Goal: Task Accomplishment & Management: Use online tool/utility

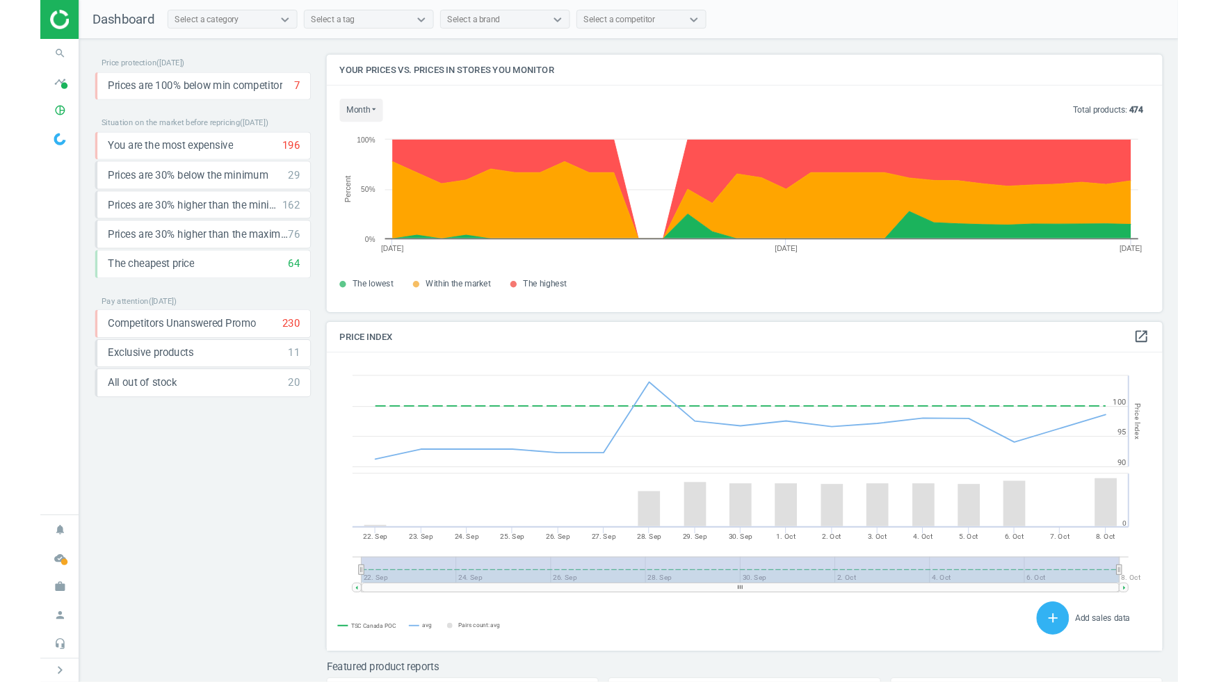
scroll to position [275, 896]
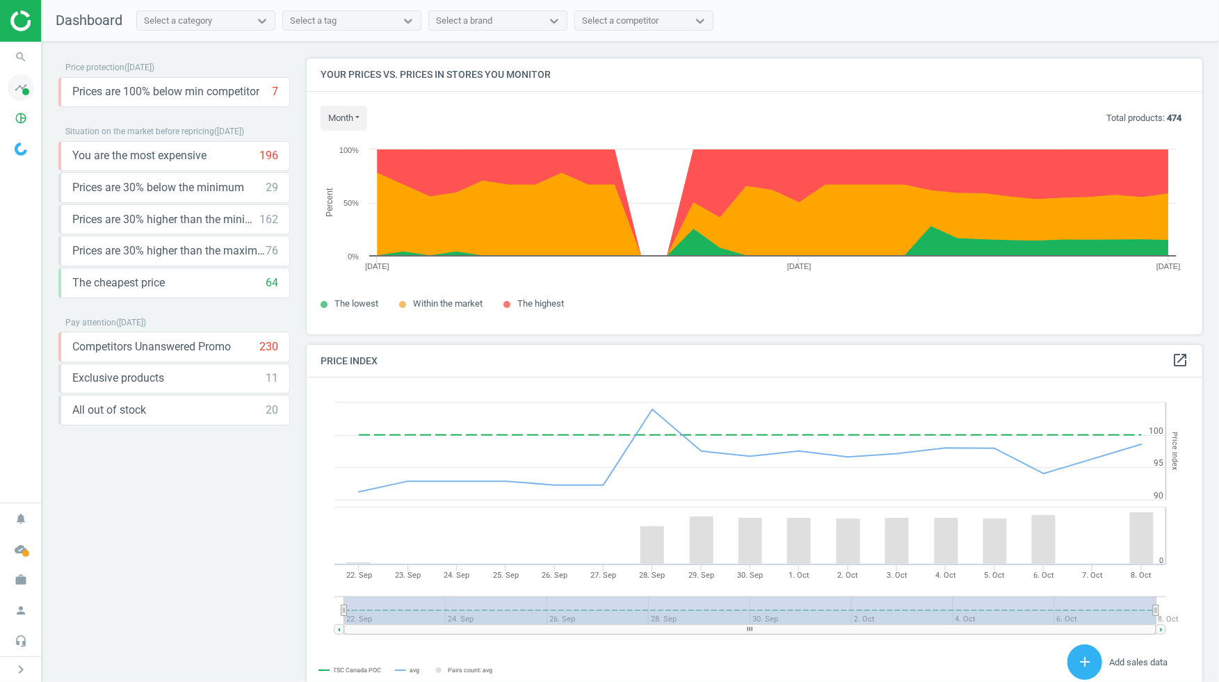
click at [23, 83] on icon "timeline" at bounding box center [21, 87] width 26 height 26
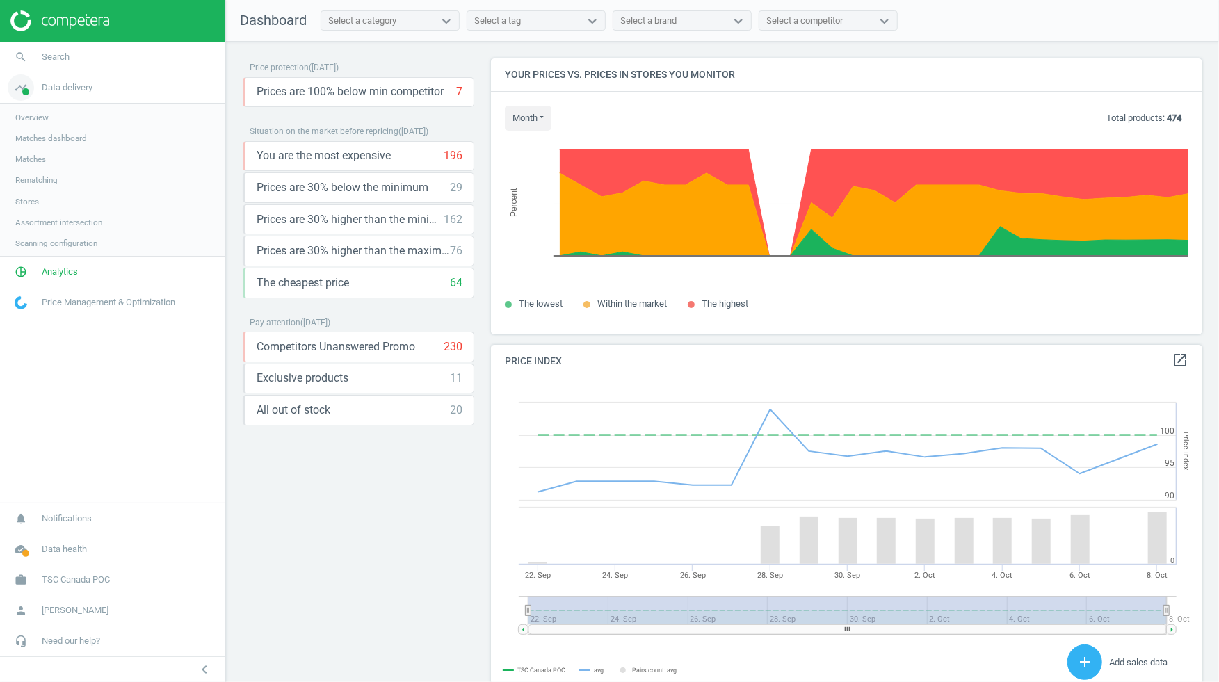
scroll to position [7, 6]
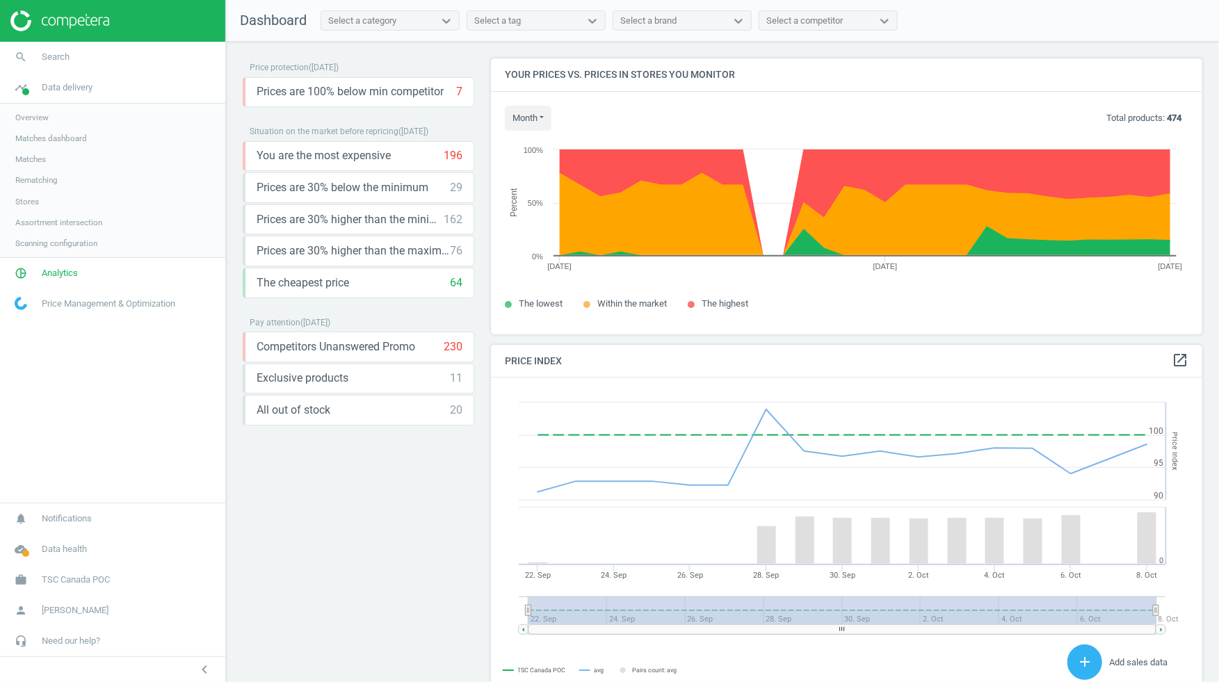
click at [46, 159] on span "Matches" at bounding box center [30, 159] width 31 height 11
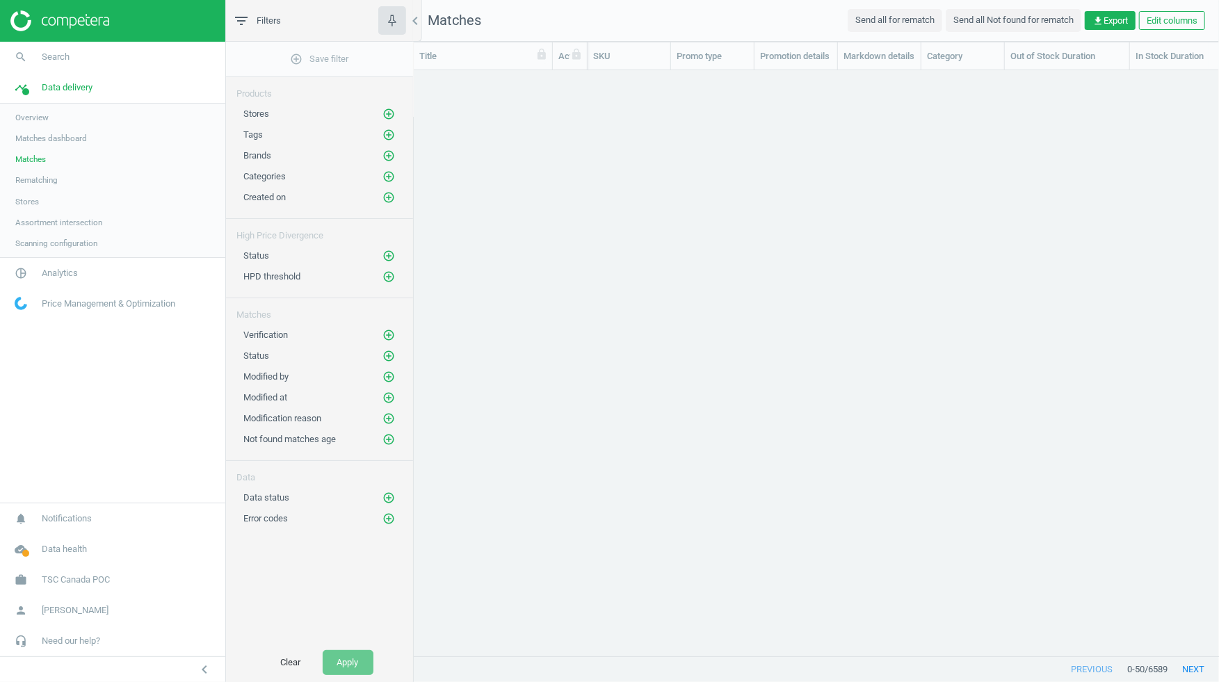
scroll to position [1, 0]
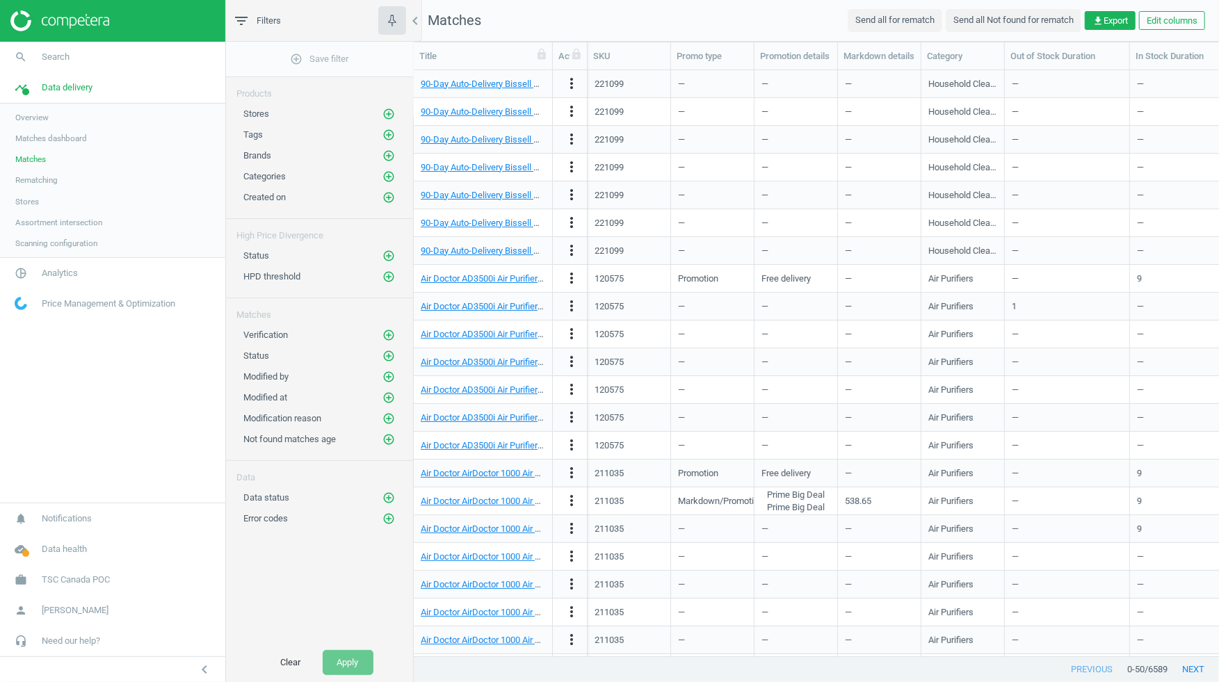
click at [42, 117] on span "Overview" at bounding box center [31, 117] width 33 height 11
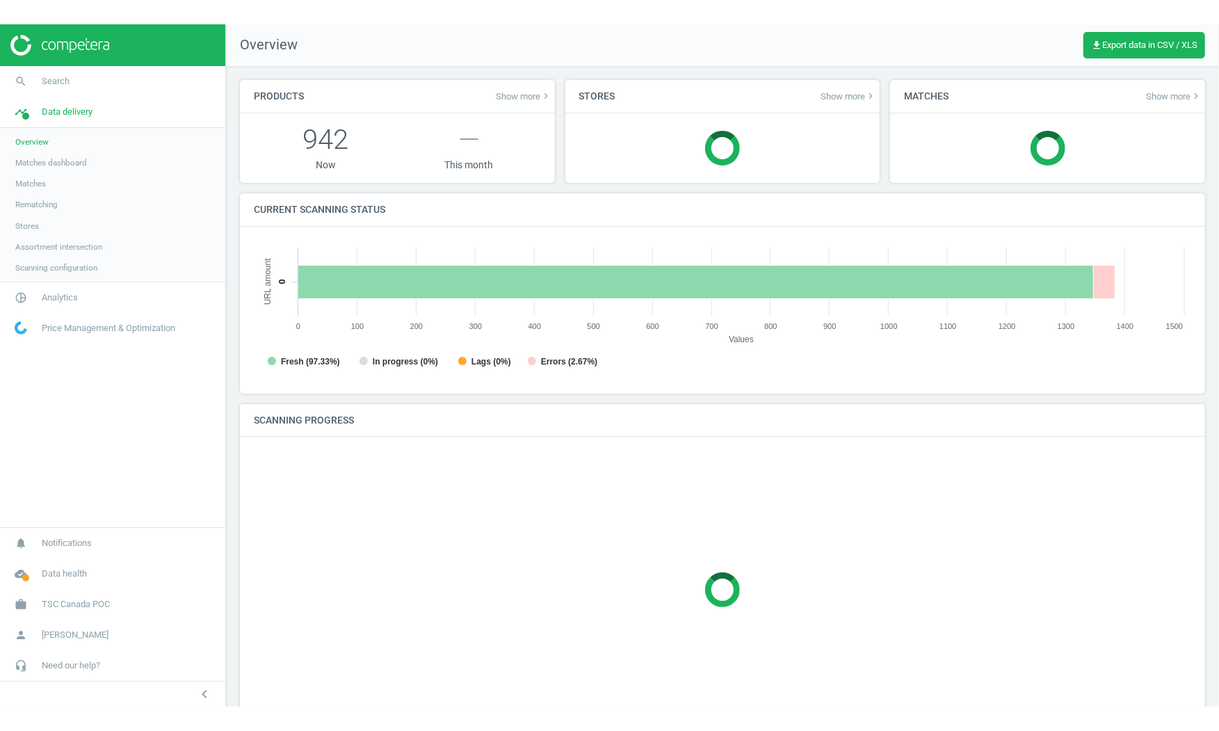
scroll to position [278, 938]
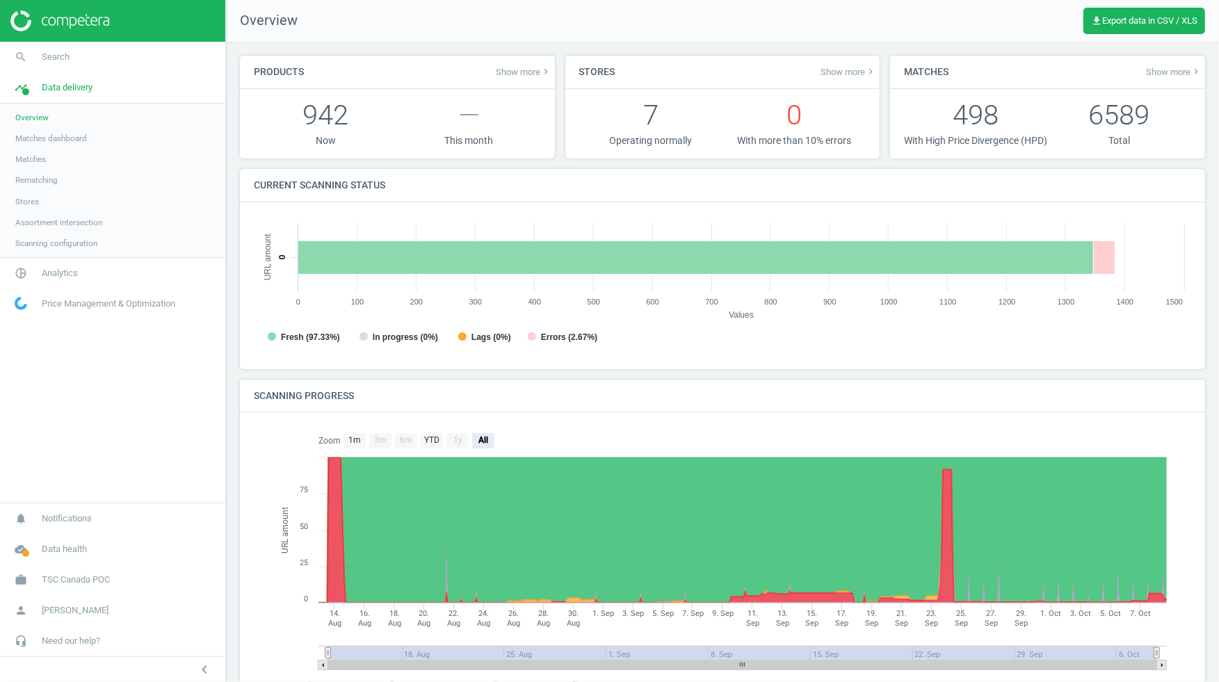
click at [124, 393] on nav "search Search timeline Data delivery Overview Matches dashboard Matches Rematch…" at bounding box center [112, 272] width 225 height 461
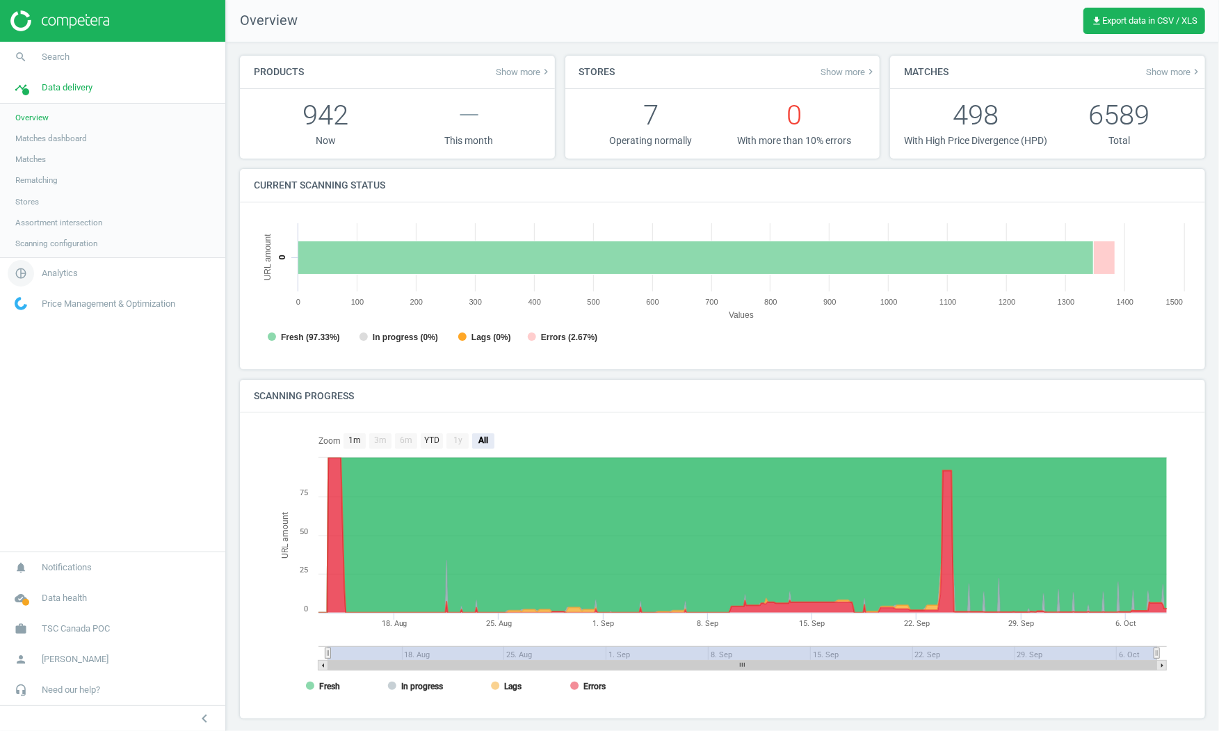
click at [54, 273] on span "Analytics" at bounding box center [60, 273] width 36 height 13
click at [31, 162] on link "Products" at bounding box center [112, 169] width 225 height 21
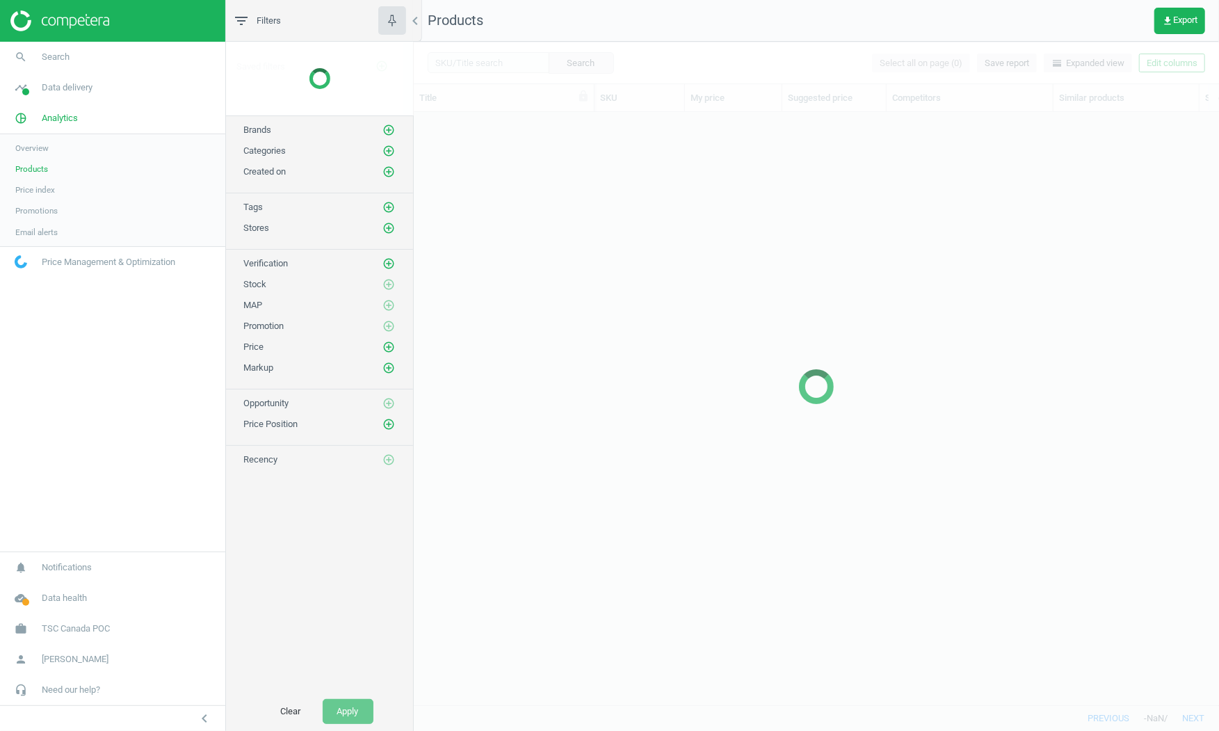
scroll to position [592, 805]
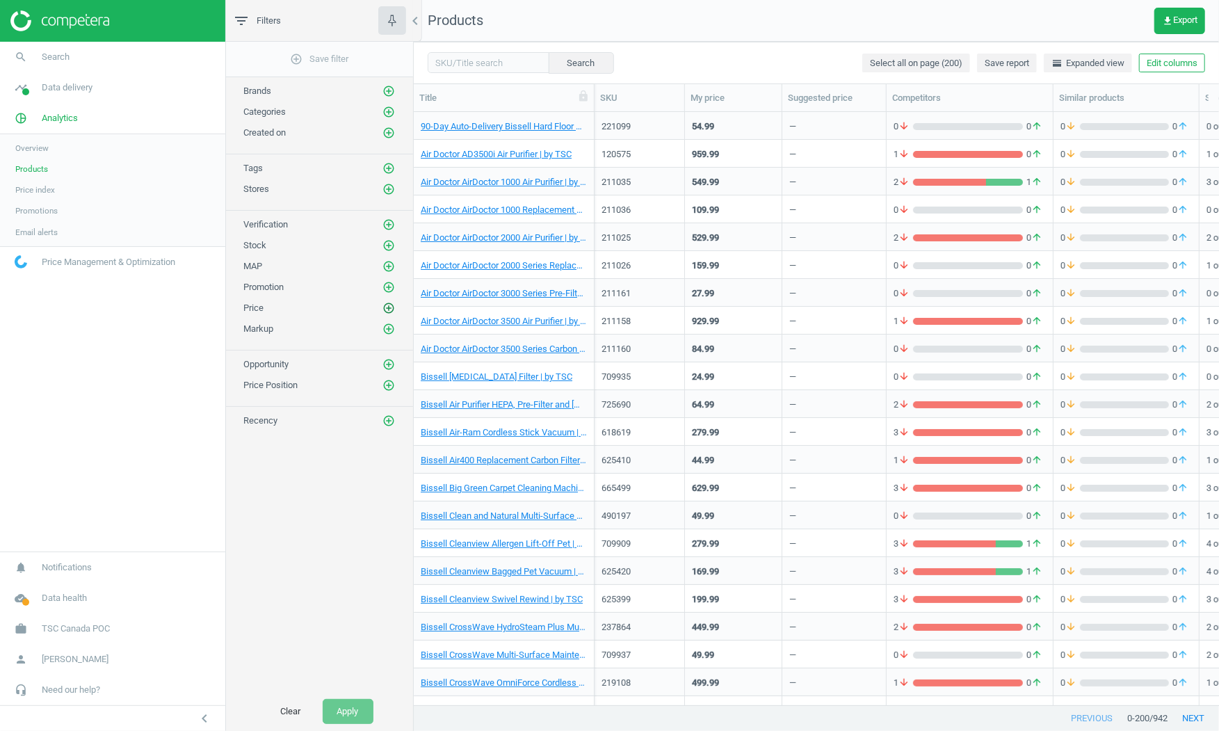
click at [385, 302] on icon "add_circle_outline" at bounding box center [388, 308] width 13 height 13
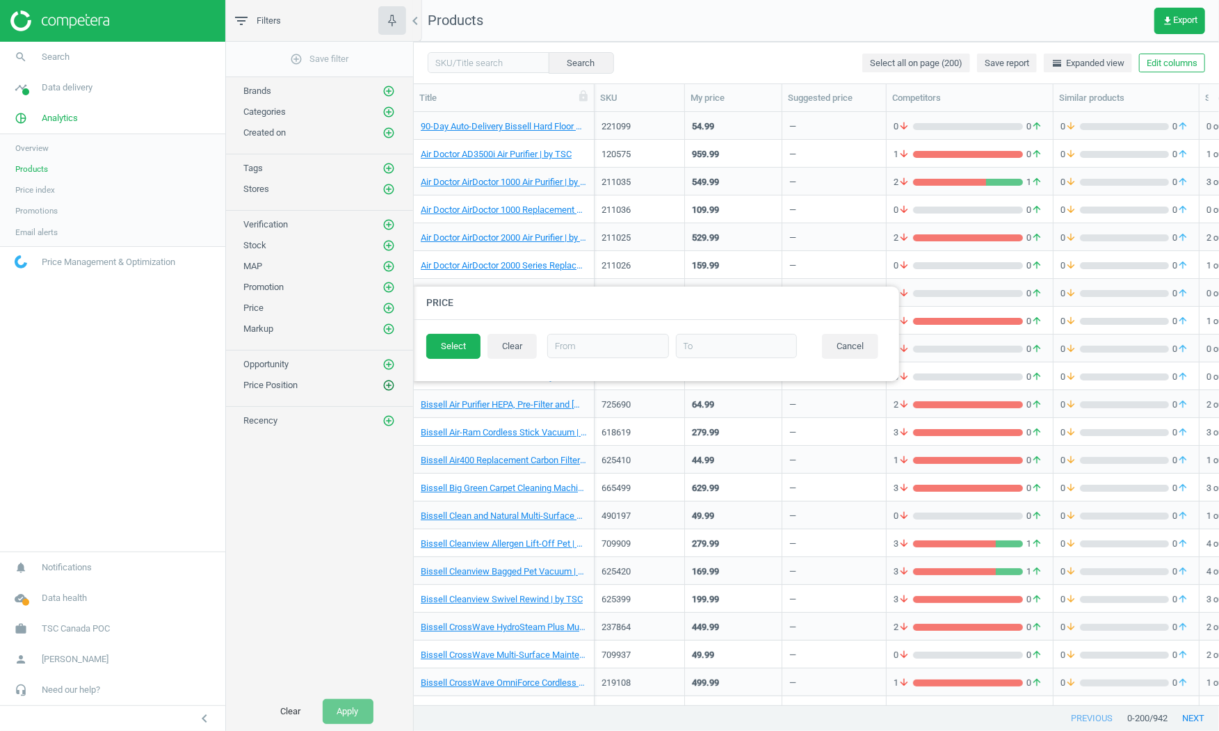
click at [393, 379] on icon "add_circle_outline" at bounding box center [388, 385] width 13 height 13
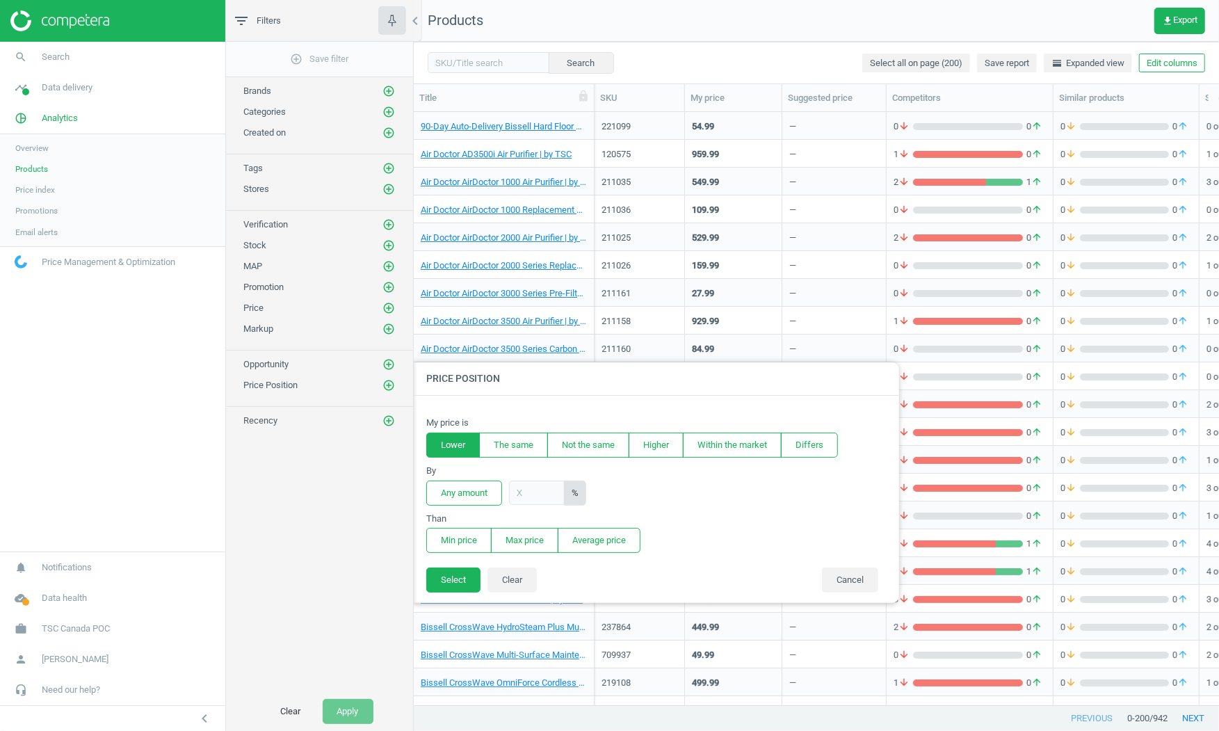
click at [453, 446] on button "Lower" at bounding box center [453, 444] width 54 height 25
click at [463, 497] on button "Any amount" at bounding box center [464, 492] width 76 height 25
click at [477, 544] on button "Min price" at bounding box center [458, 540] width 65 height 25
click at [470, 578] on button "Select" at bounding box center [453, 579] width 54 height 25
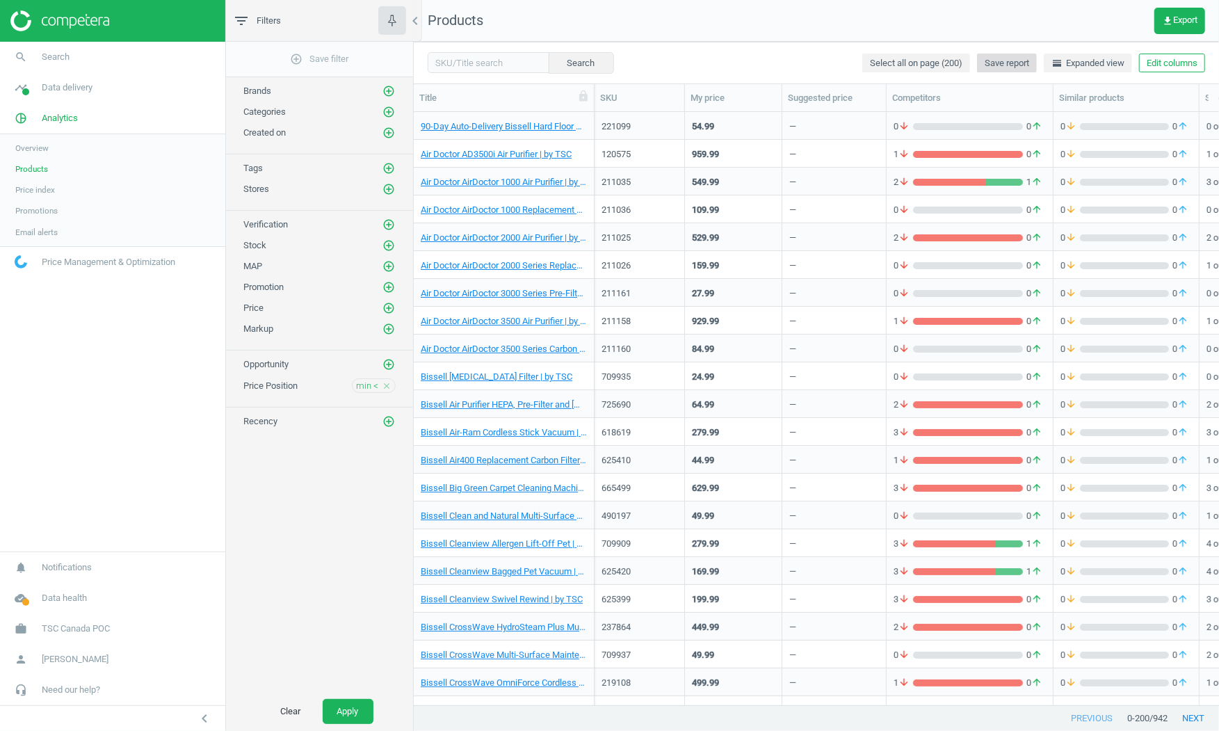
click at [998, 64] on span "Save report" at bounding box center [1006, 63] width 44 height 13
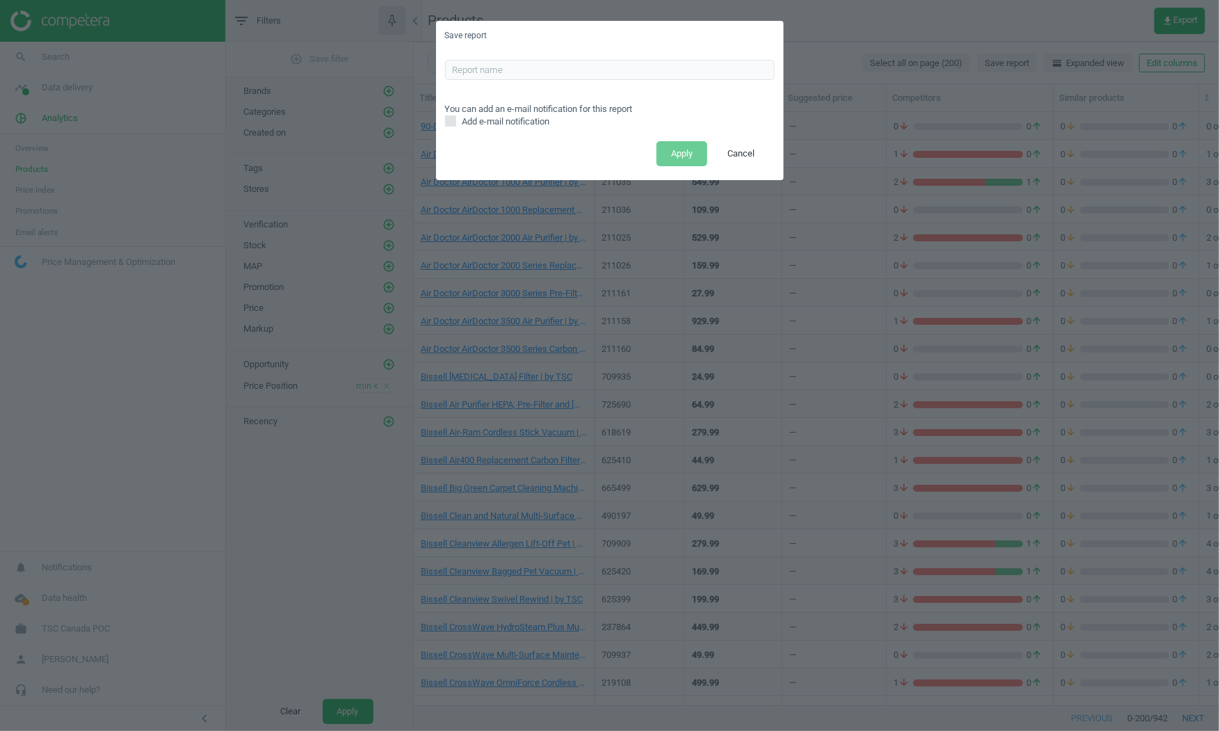
click at [455, 117] on input "Add e-mail notification" at bounding box center [450, 121] width 9 height 9
checkbox input "true"
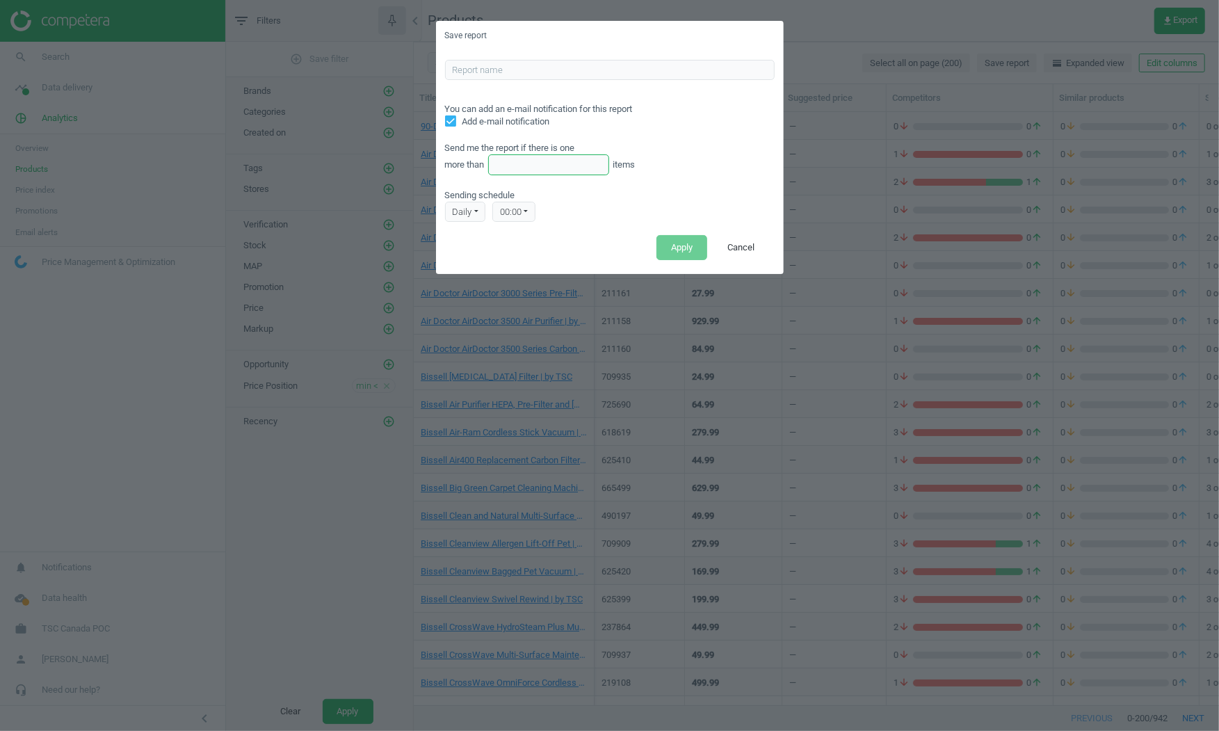
click at [571, 170] on input "text" at bounding box center [549, 164] width 122 height 21
type input "1"
click at [523, 213] on div "00:00" at bounding box center [513, 212] width 43 height 21
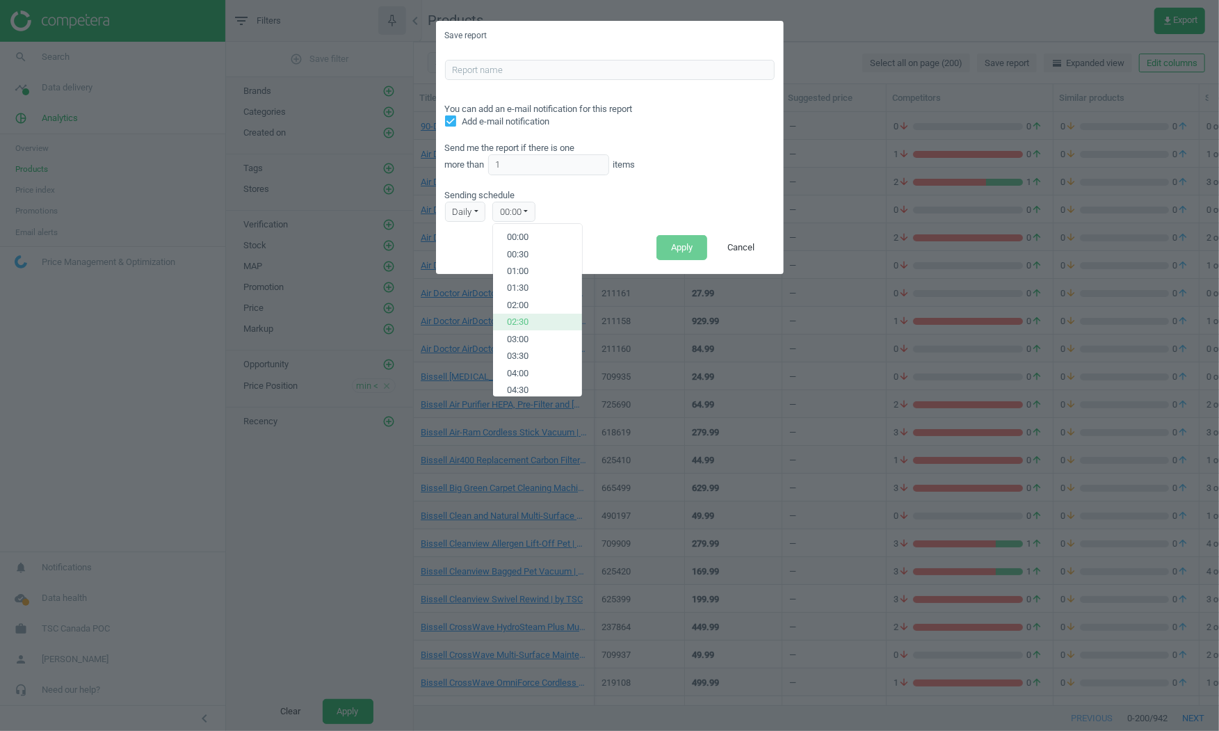
click at [535, 315] on button "02:30" at bounding box center [537, 322] width 89 height 17
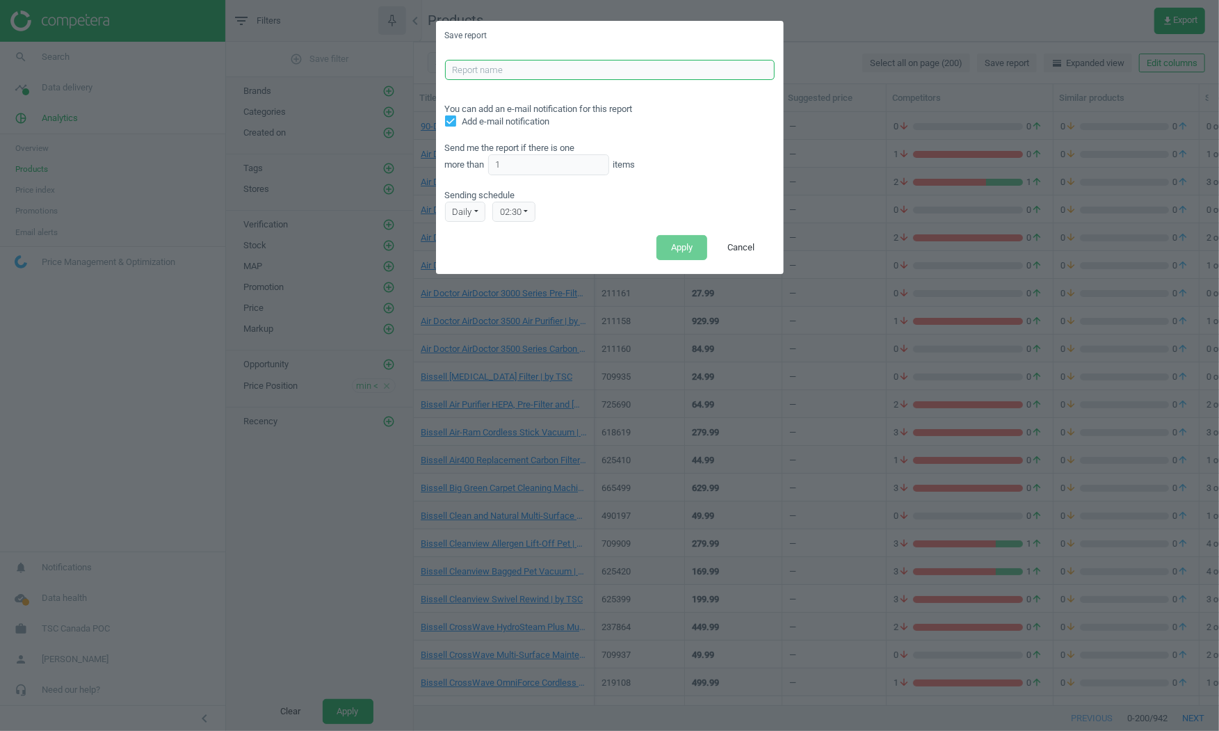
click at [479, 61] on input "text" at bounding box center [610, 70] width 330 height 21
type input "Lower min price"
click at [679, 243] on button "Apply" at bounding box center [681, 247] width 51 height 25
checkbox input "false"
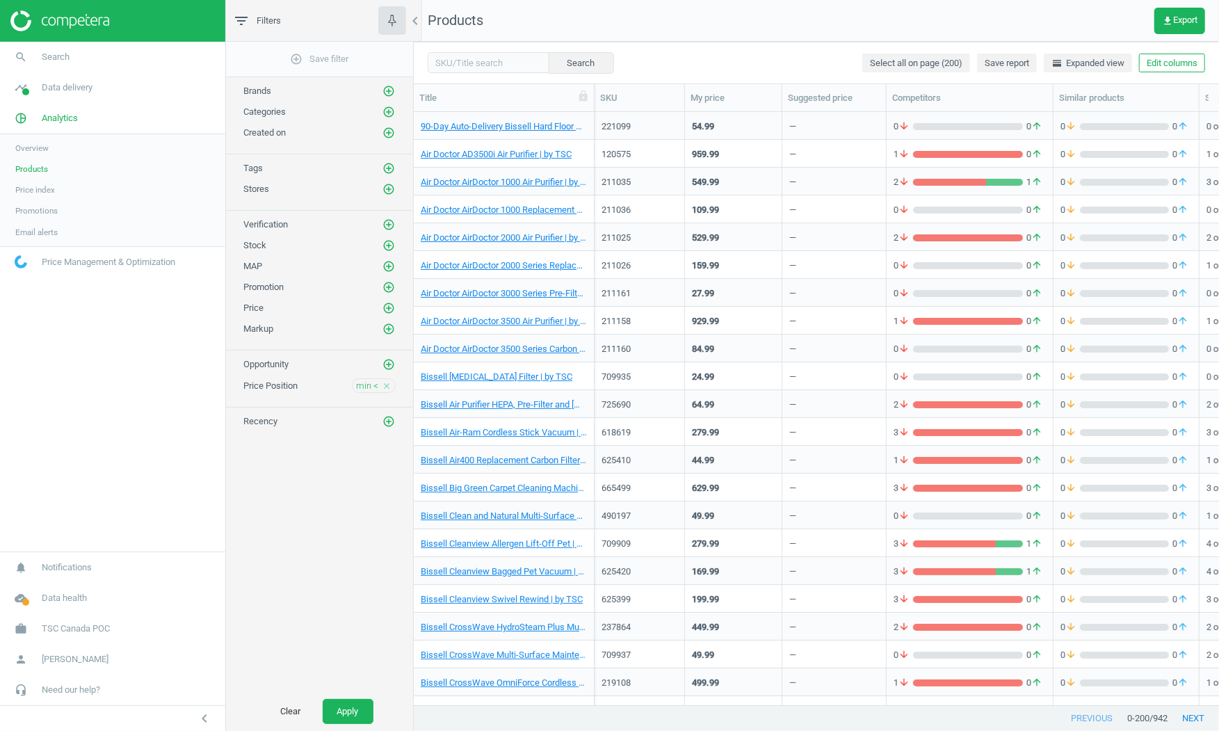
click at [42, 193] on span "Price index" at bounding box center [35, 189] width 40 height 11
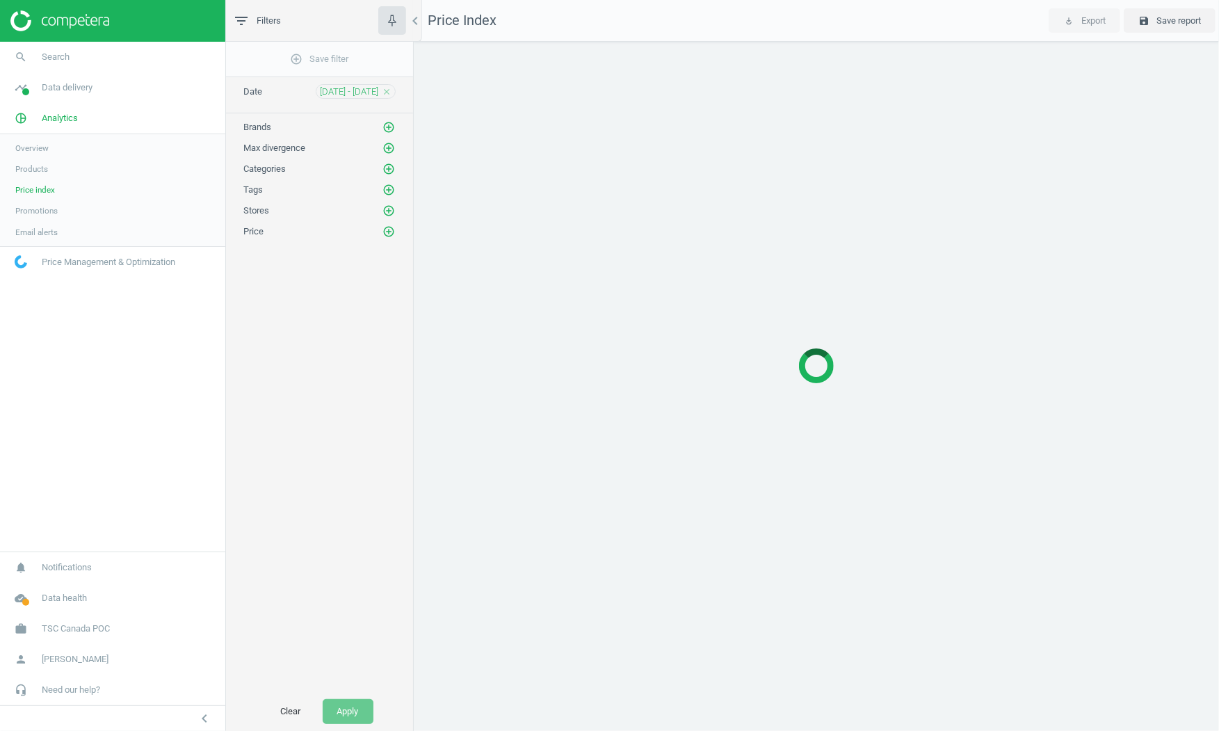
click at [47, 236] on span "Email alerts" at bounding box center [36, 232] width 42 height 11
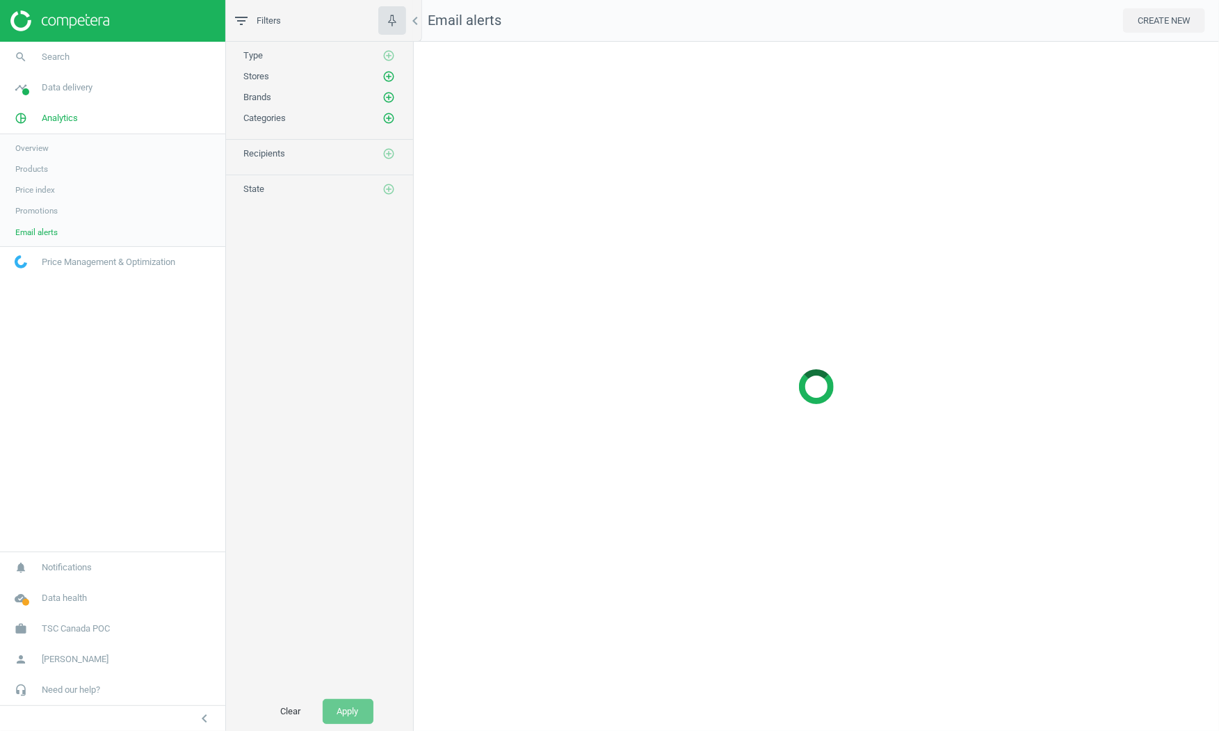
scroll to position [689, 806]
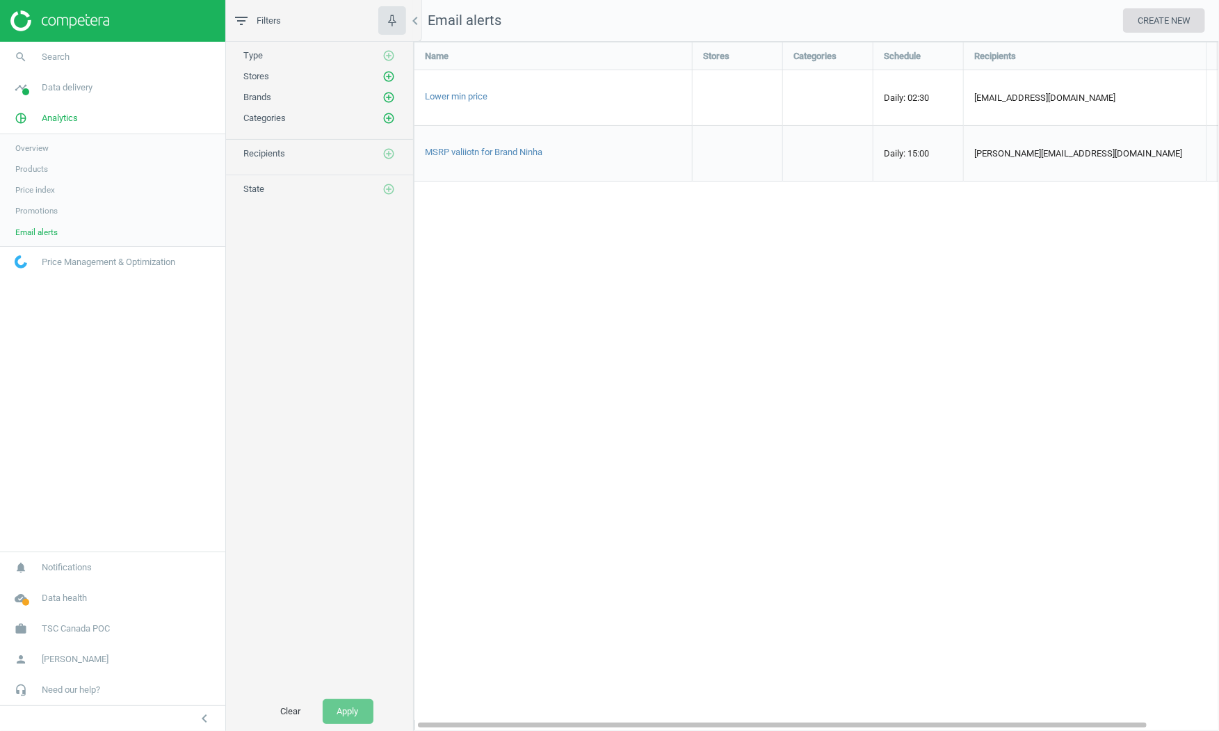
click at [1155, 24] on button "CREATE NEW" at bounding box center [1164, 20] width 82 height 25
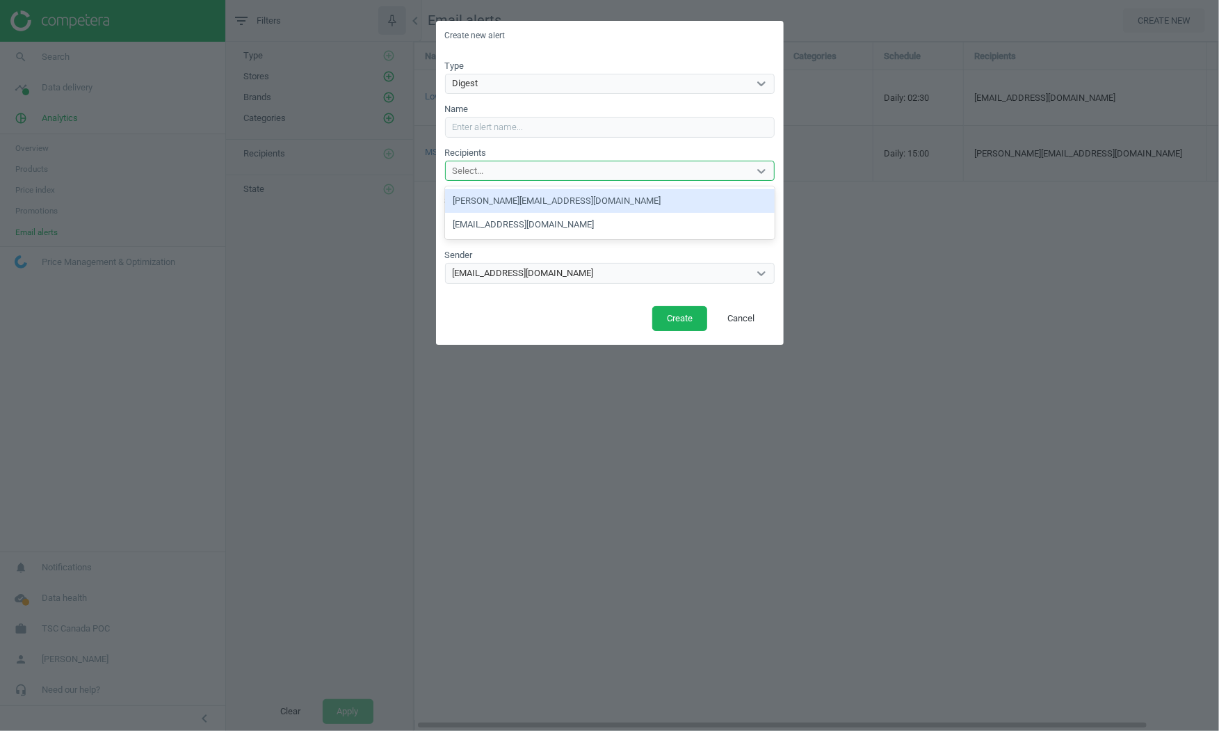
click at [493, 177] on div "Select..." at bounding box center [597, 171] width 303 height 18
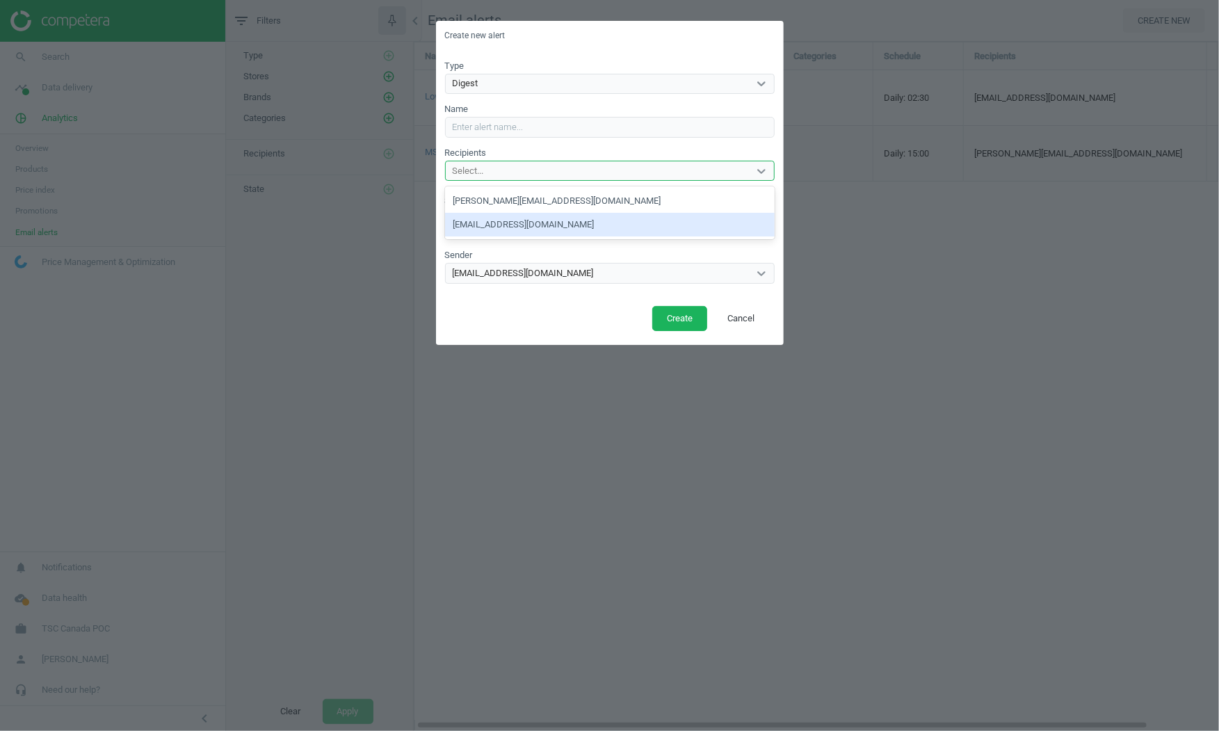
click at [496, 223] on div "[EMAIL_ADDRESS][DOMAIN_NAME]" at bounding box center [610, 225] width 330 height 24
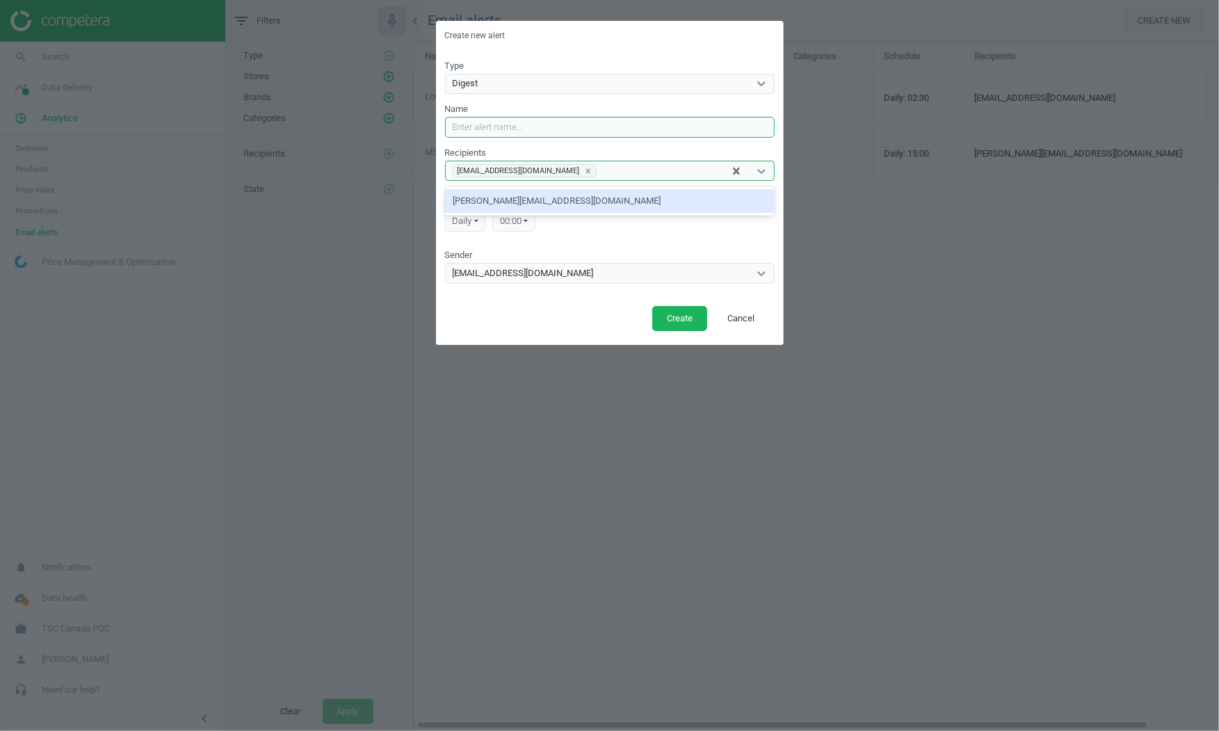
click at [513, 124] on input "Name" at bounding box center [610, 127] width 330 height 21
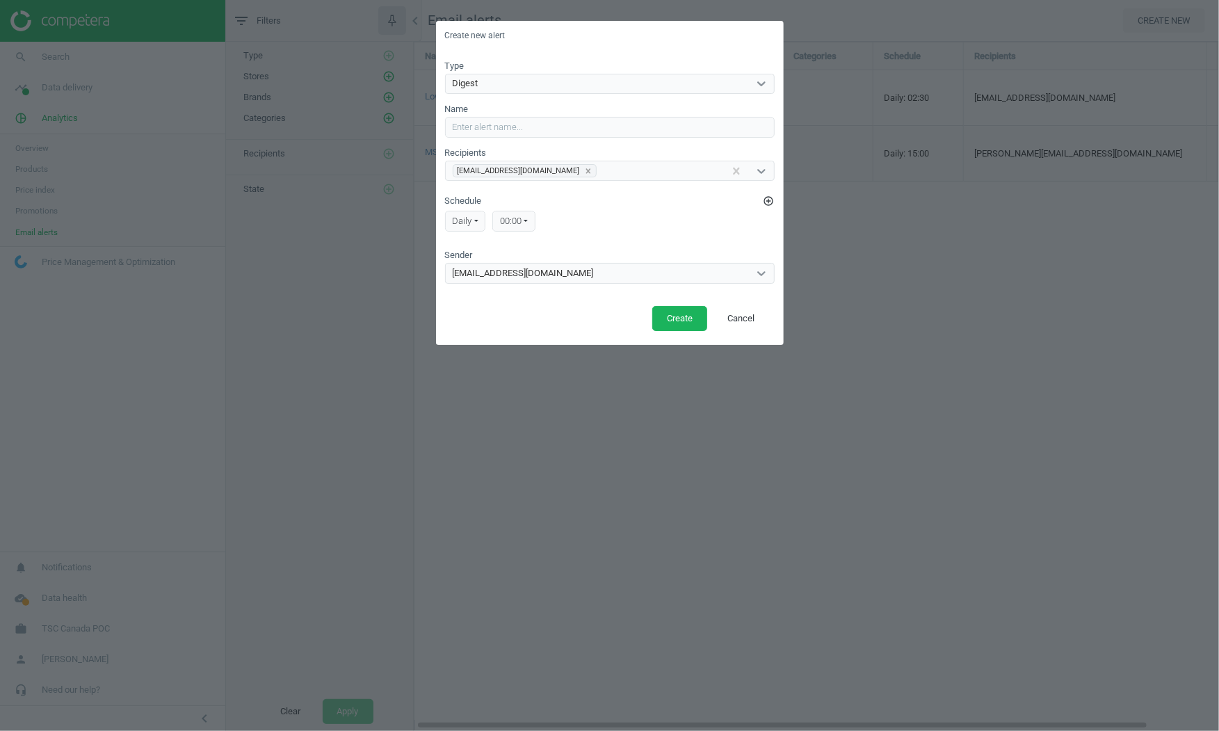
click at [476, 284] on div "Type Digest Name Recipients [EMAIL_ADDRESS][DOMAIN_NAME] Schedule add_circle_ou…" at bounding box center [610, 176] width 348 height 251
click at [474, 266] on div "[EMAIL_ADDRESS][DOMAIN_NAME]" at bounding box center [597, 273] width 303 height 18
click at [521, 129] on input "Name" at bounding box center [610, 127] width 330 height 21
click at [822, 349] on div "Create new alert Type Digest Name Recipients [EMAIL_ADDRESS][DOMAIN_NAME] Sched…" at bounding box center [609, 365] width 1219 height 731
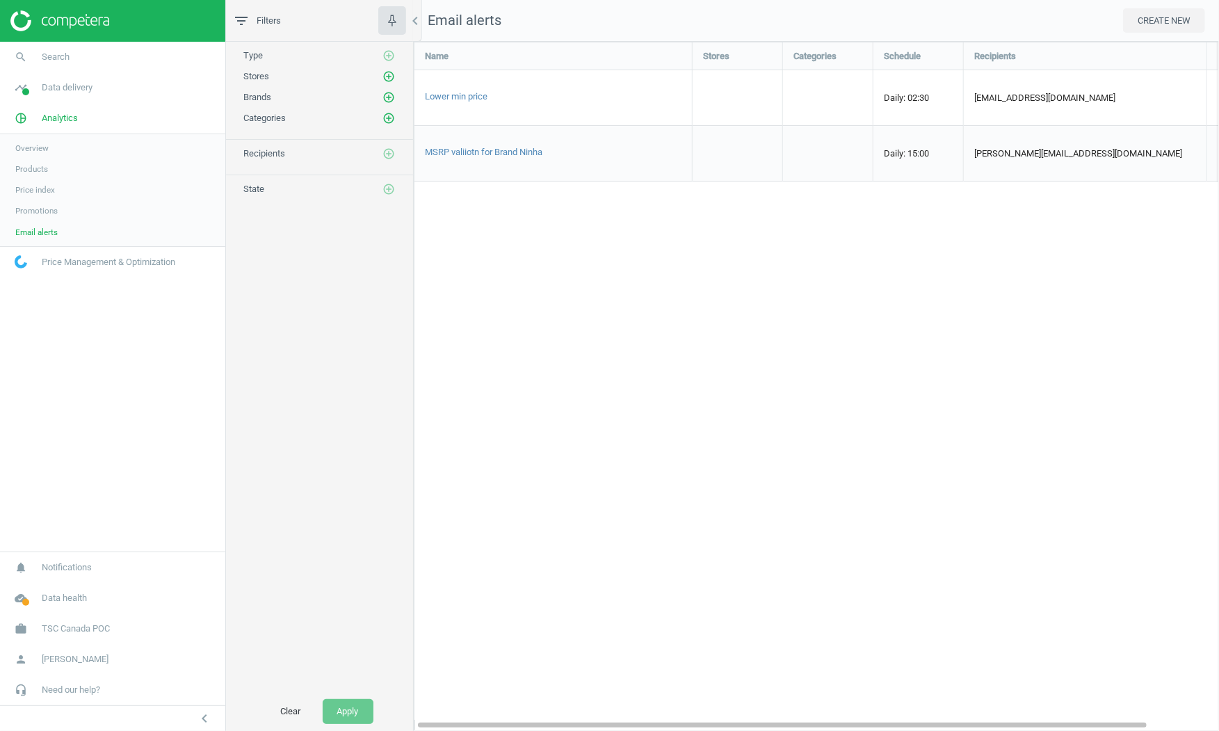
click at [38, 164] on span "Products" at bounding box center [31, 168] width 33 height 11
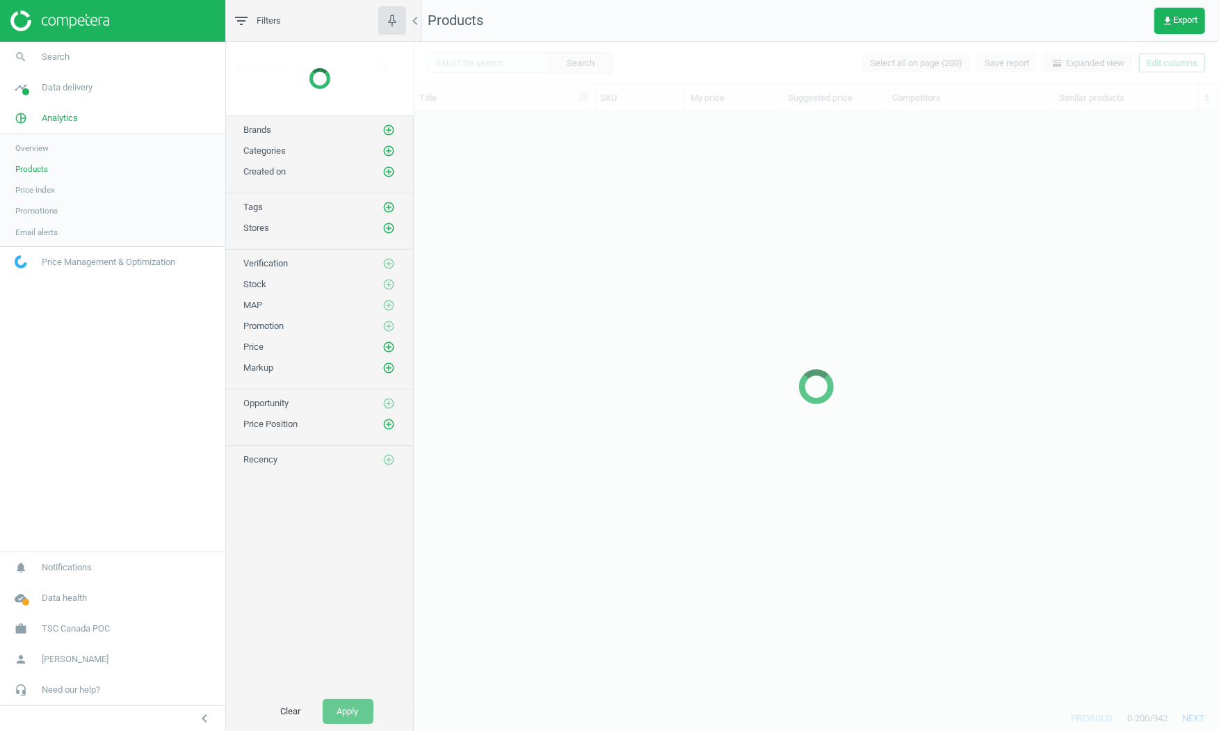
scroll to position [592, 805]
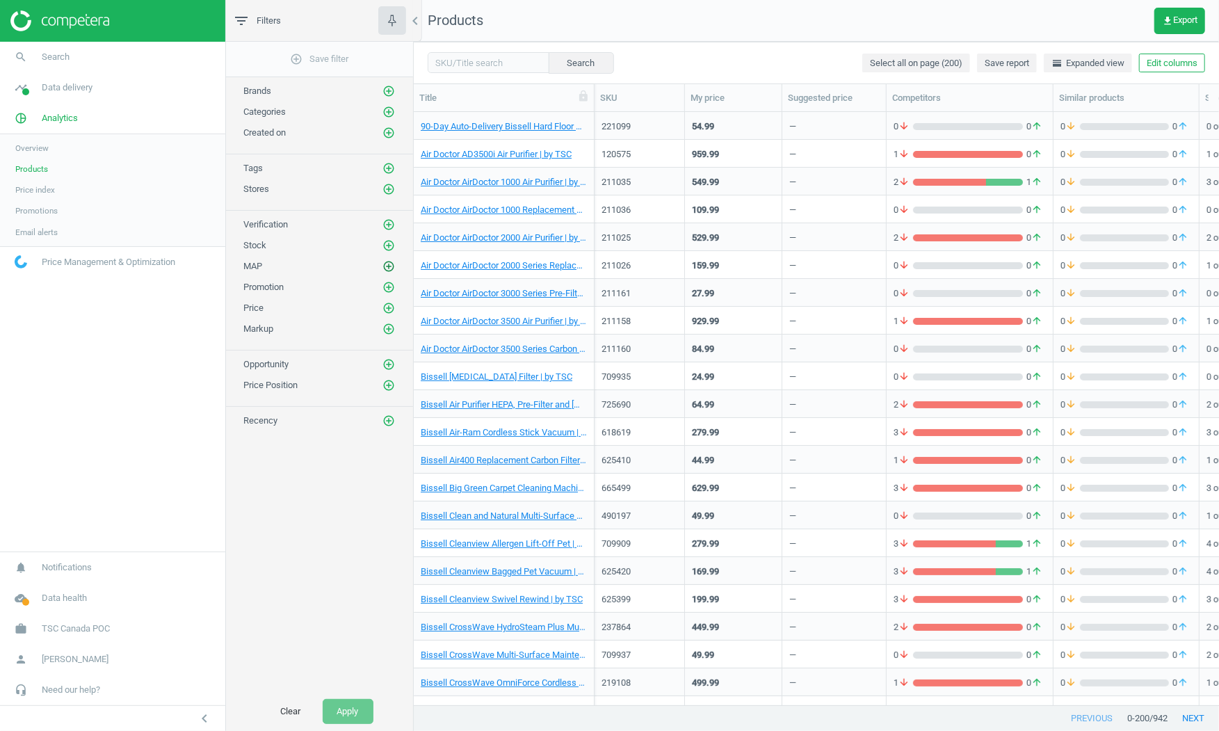
click at [390, 262] on icon "add_circle_outline" at bounding box center [388, 266] width 13 height 13
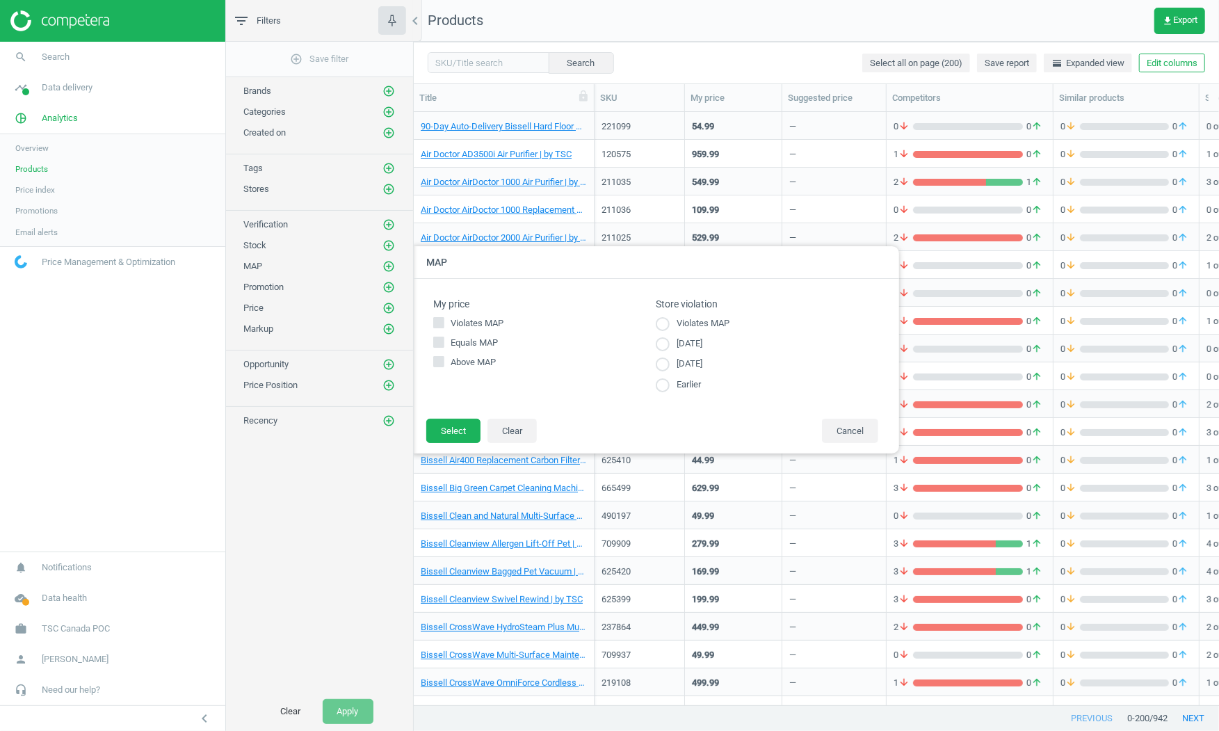
click at [665, 327] on input "radio" at bounding box center [663, 324] width 14 height 14
radio input "true"
click at [447, 435] on button "Select" at bounding box center [453, 431] width 54 height 25
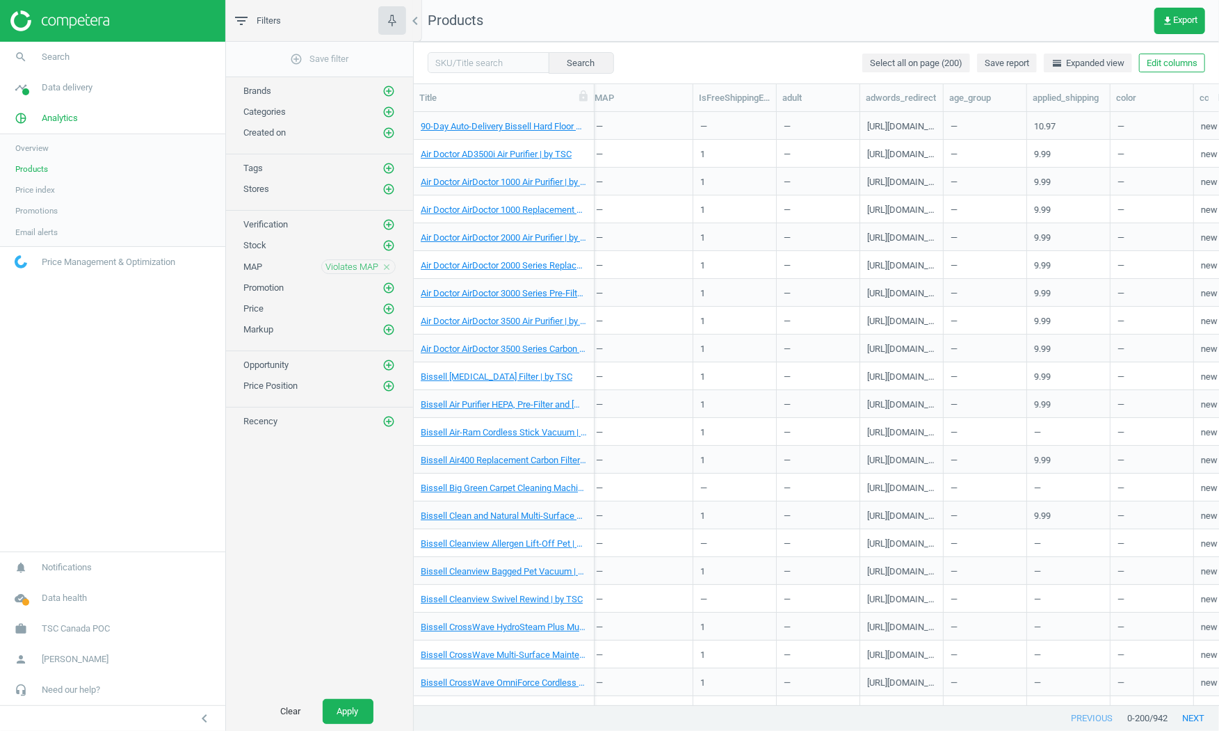
scroll to position [0, 790]
click at [350, 702] on button "Apply" at bounding box center [348, 711] width 51 height 25
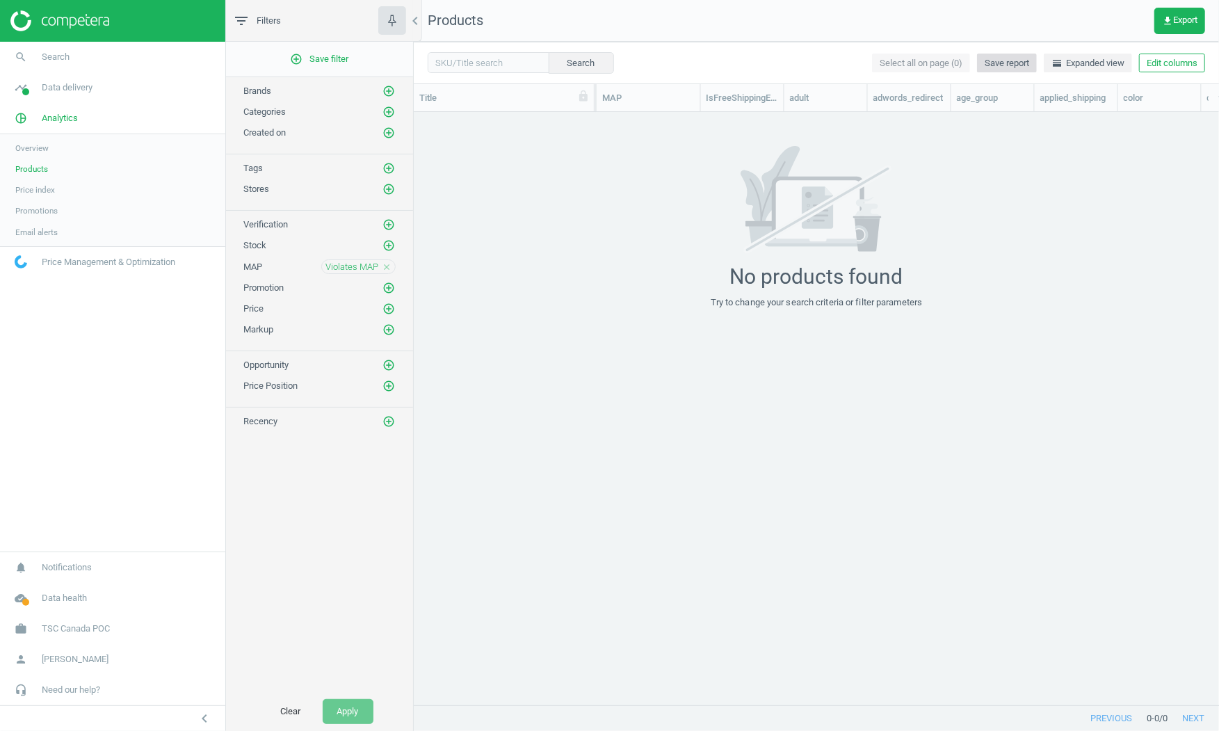
click at [991, 57] on span "Save report" at bounding box center [1006, 63] width 44 height 13
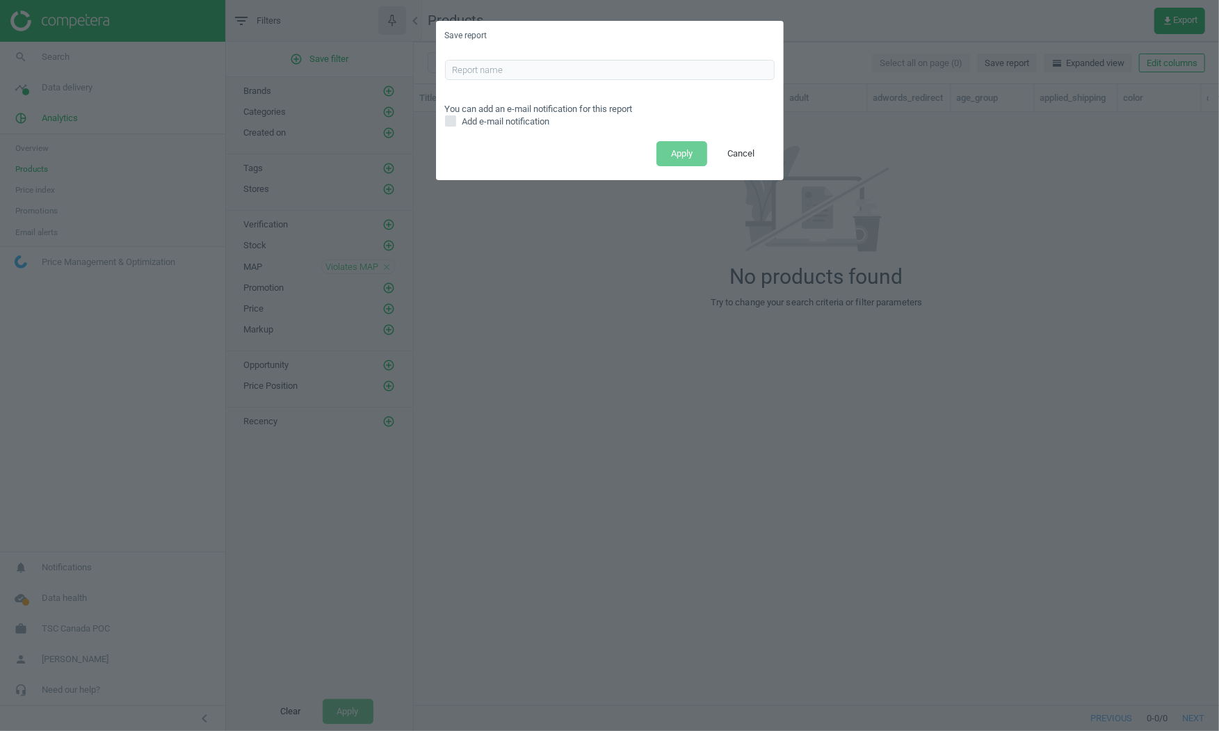
click at [559, 58] on div "You can add an e-mail notification for this report Add e-mail notification" at bounding box center [610, 94] width 348 height 87
click at [554, 79] on input "text" at bounding box center [610, 70] width 330 height 21
click at [758, 152] on button "Cancel" at bounding box center [741, 153] width 56 height 25
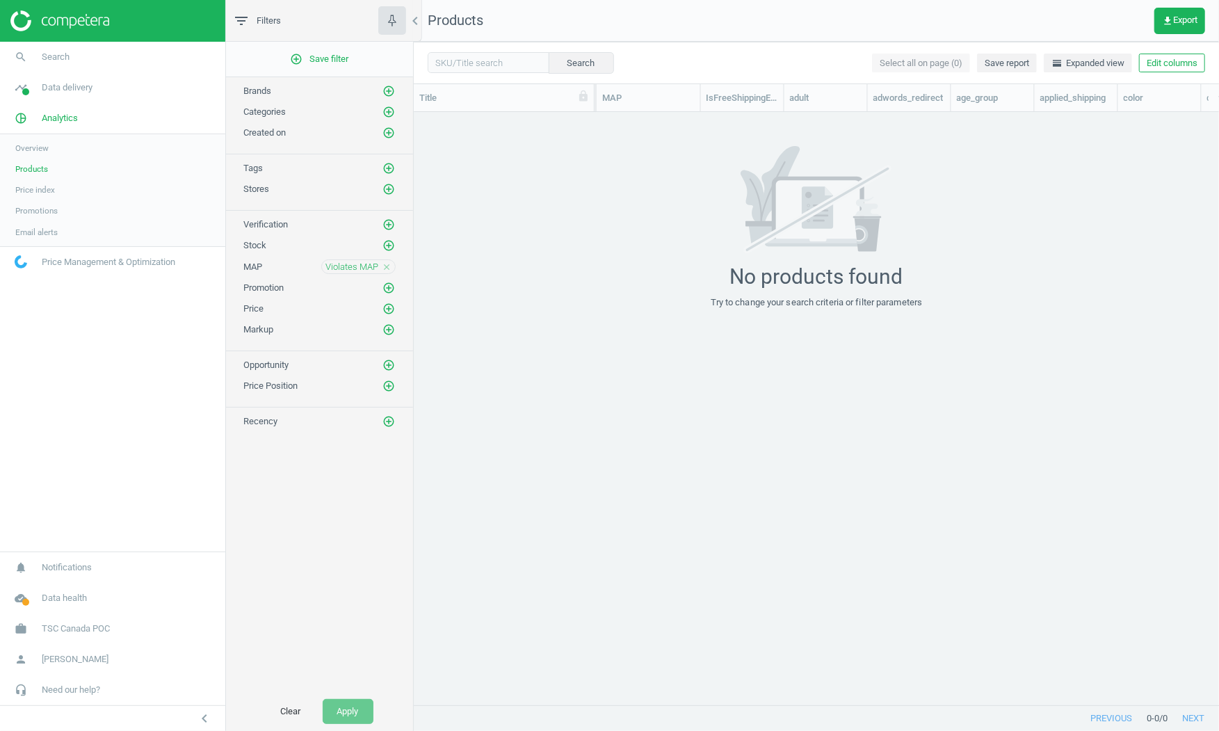
click at [49, 234] on span "Email alerts" at bounding box center [36, 232] width 42 height 11
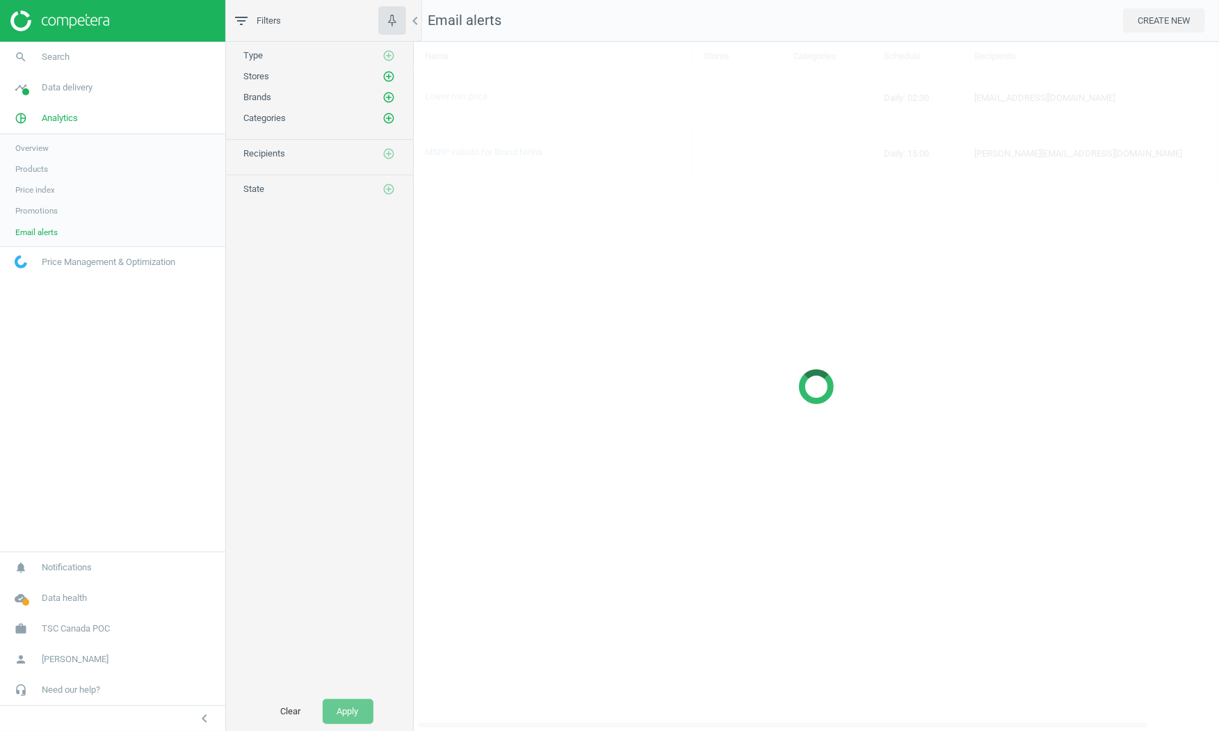
scroll to position [690, 806]
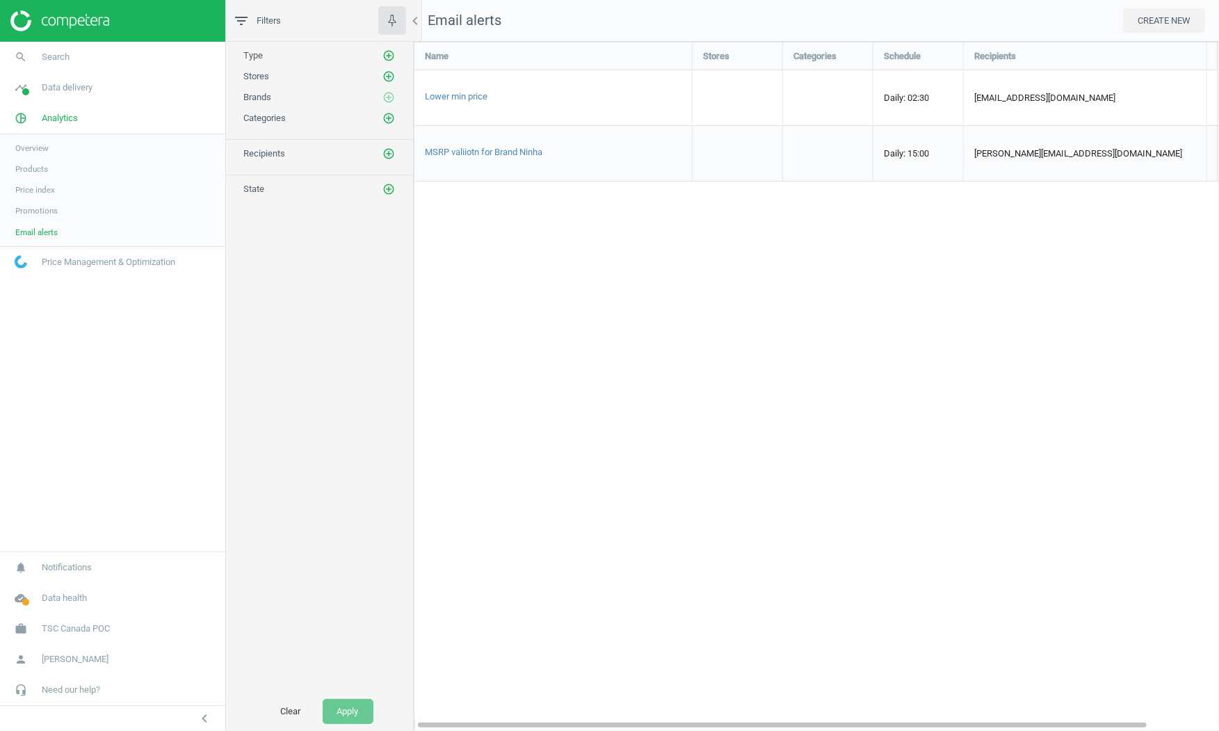
click at [33, 170] on span "Products" at bounding box center [31, 168] width 33 height 11
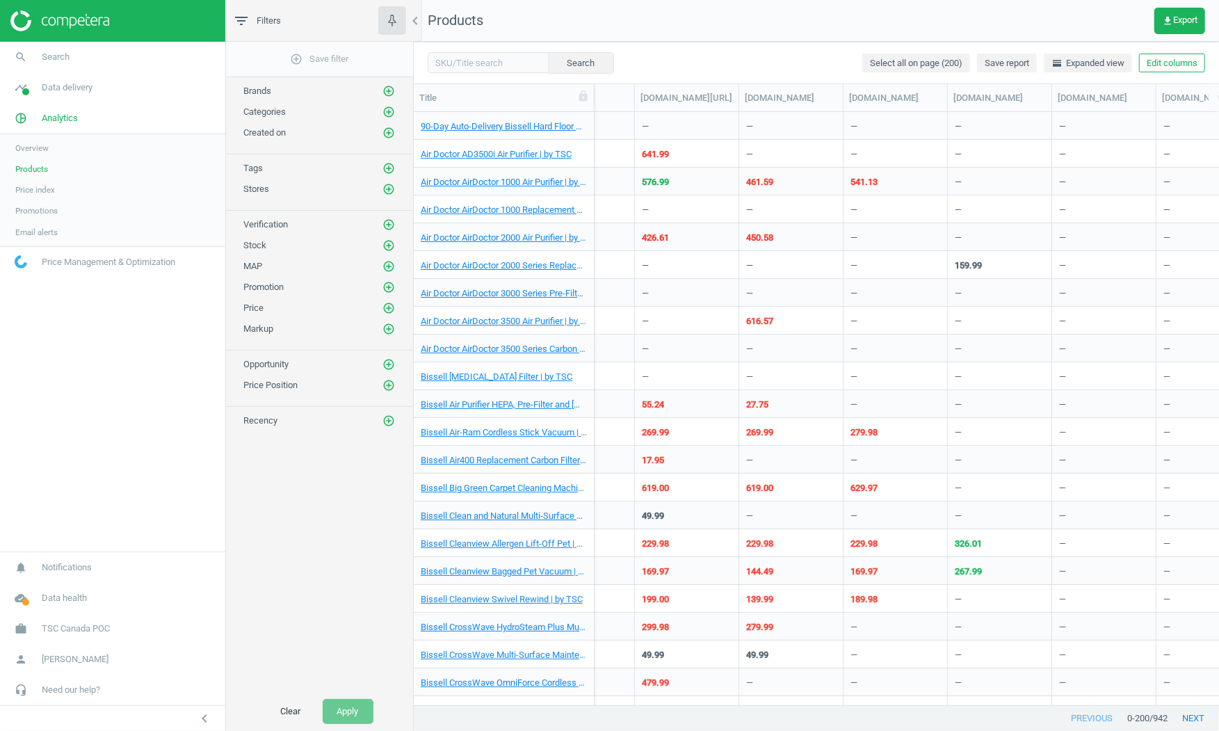
scroll to position [0, 2418]
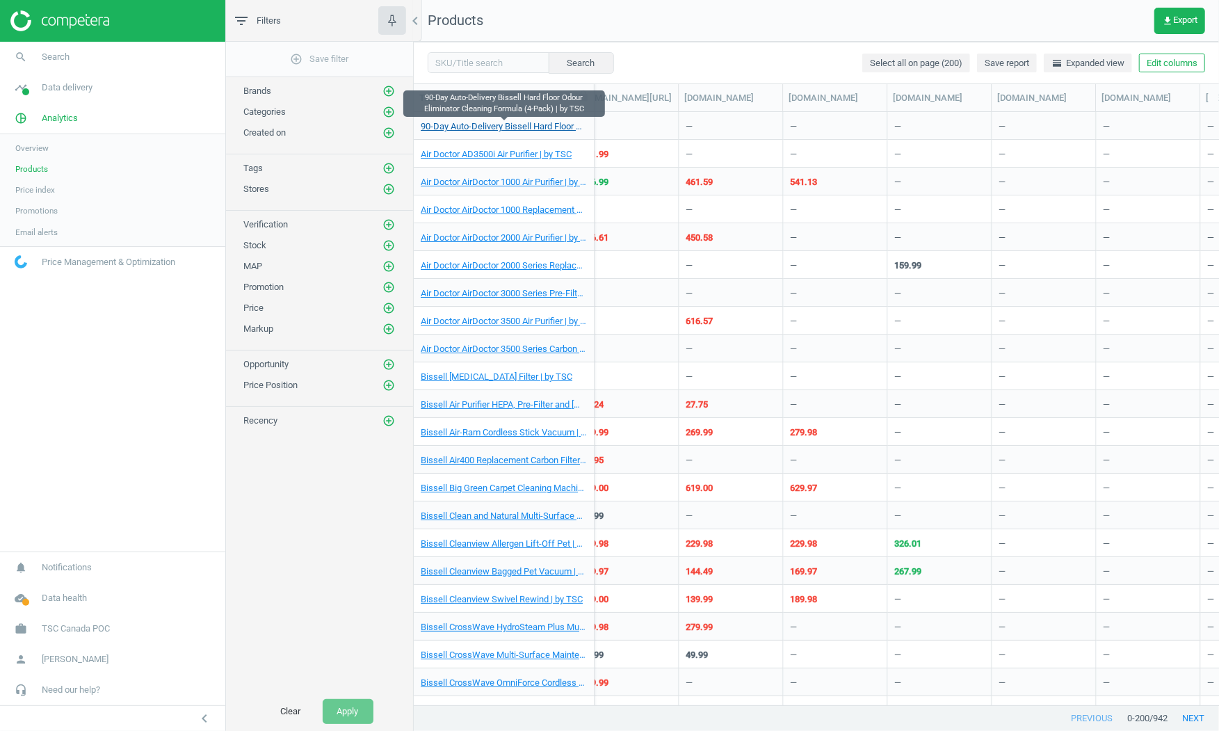
click at [453, 126] on link "90-Day Auto-Delivery Bissell Hard Floor Odour Eliminator Cleaning Formula (4-Pa…" at bounding box center [504, 126] width 166 height 13
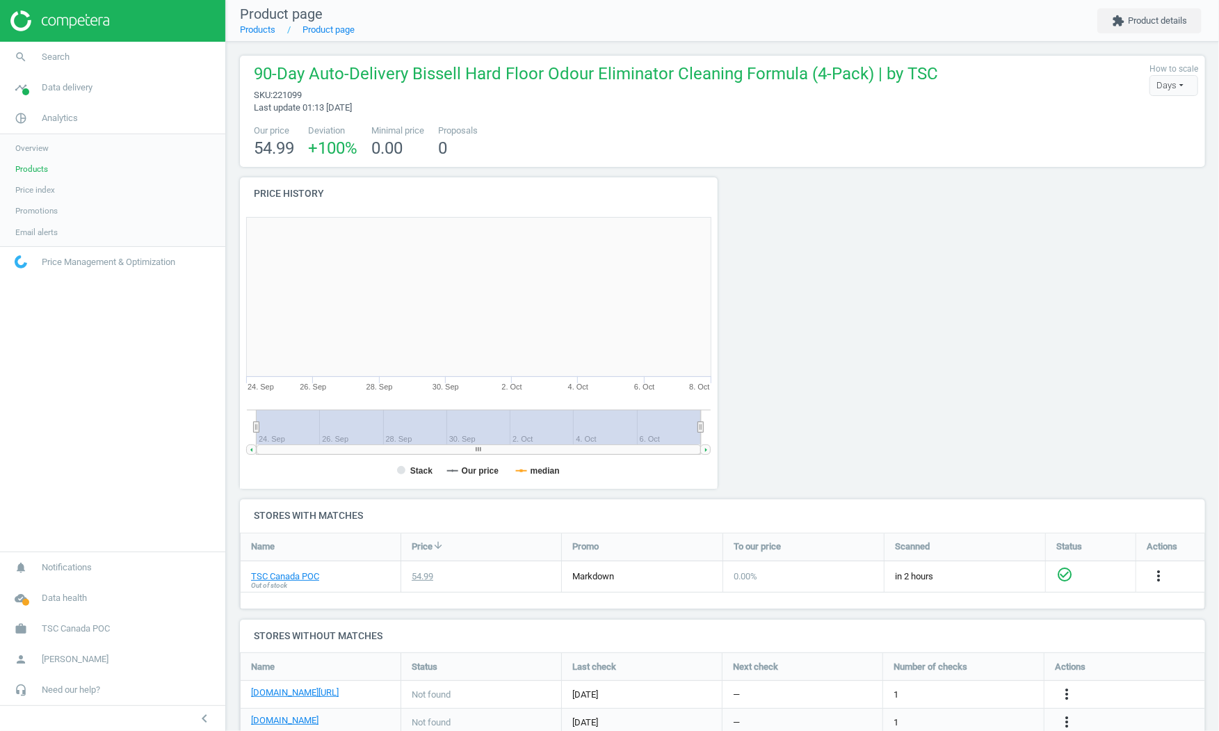
scroll to position [278, 478]
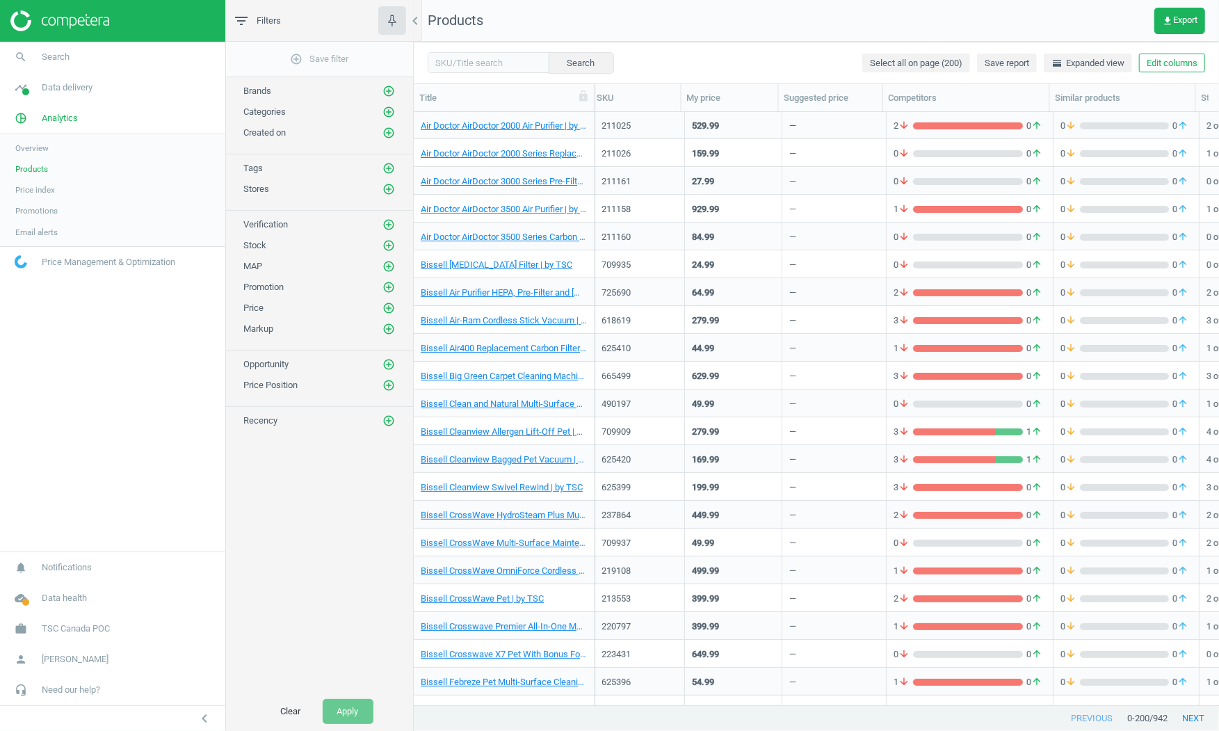
scroll to position [0, 9]
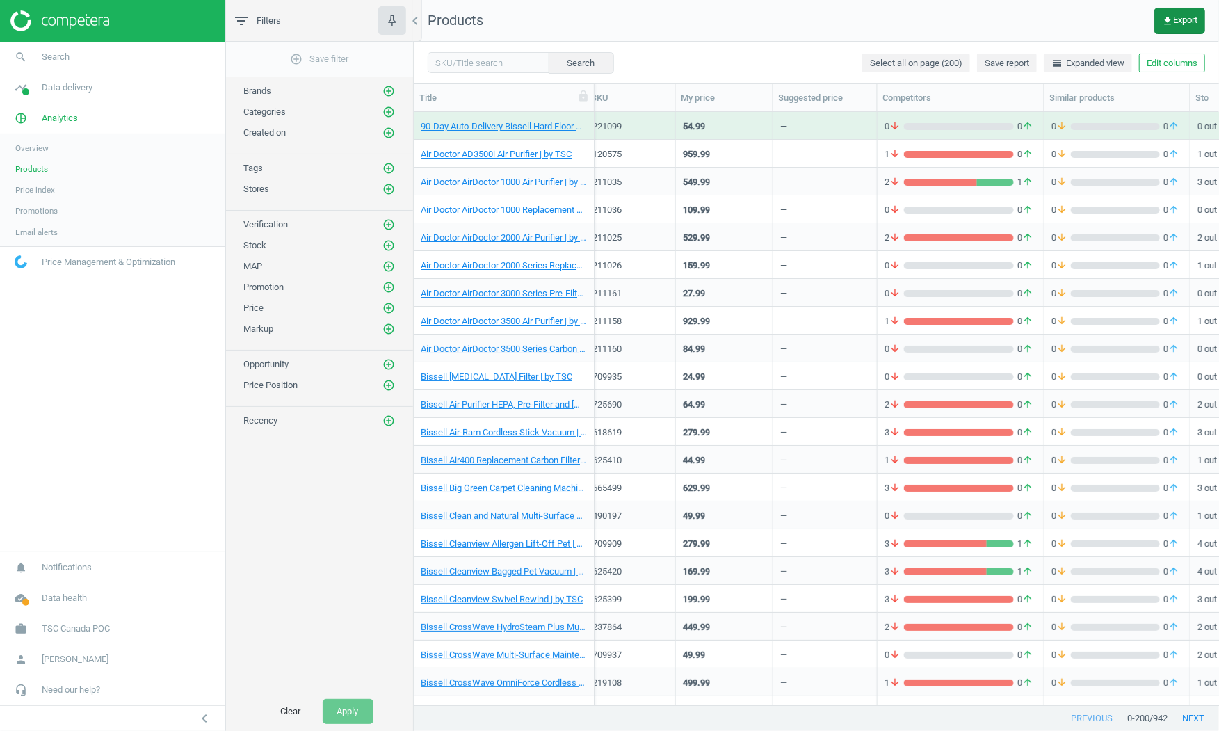
click at [1182, 24] on span "get_app Export" at bounding box center [1179, 20] width 35 height 11
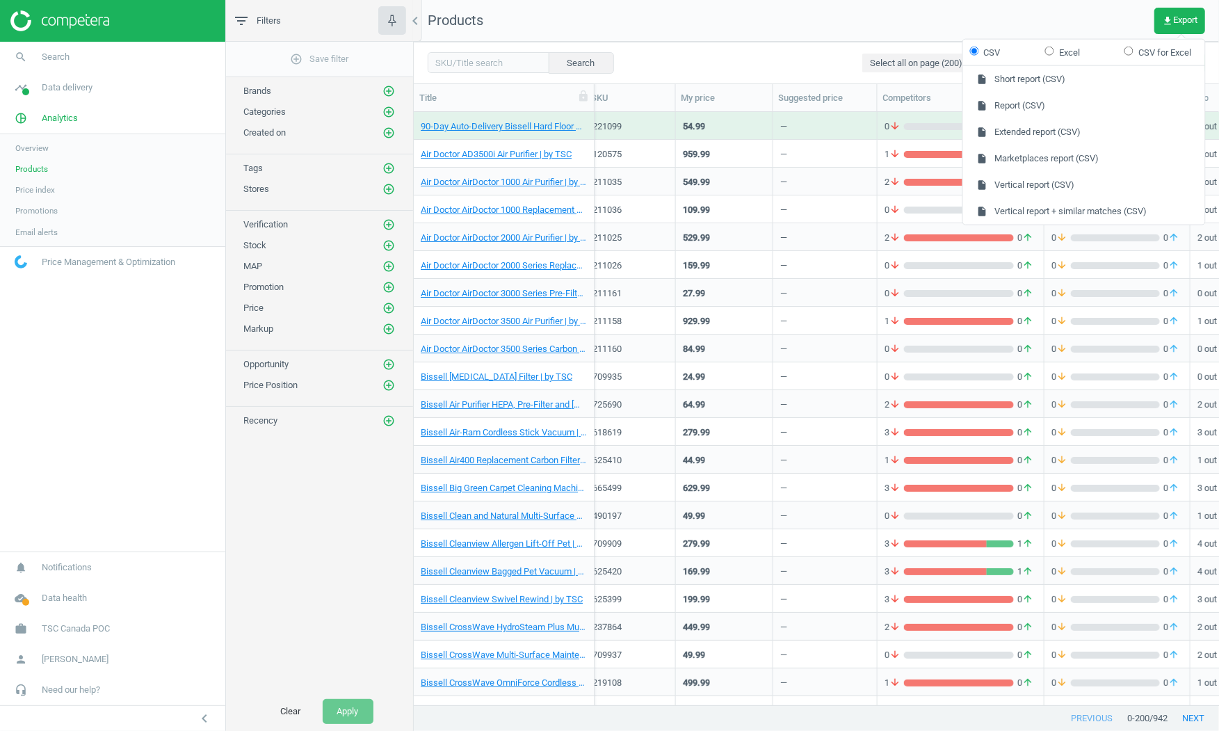
click at [683, 20] on nav "Products get_app Export" at bounding box center [816, 21] width 805 height 42
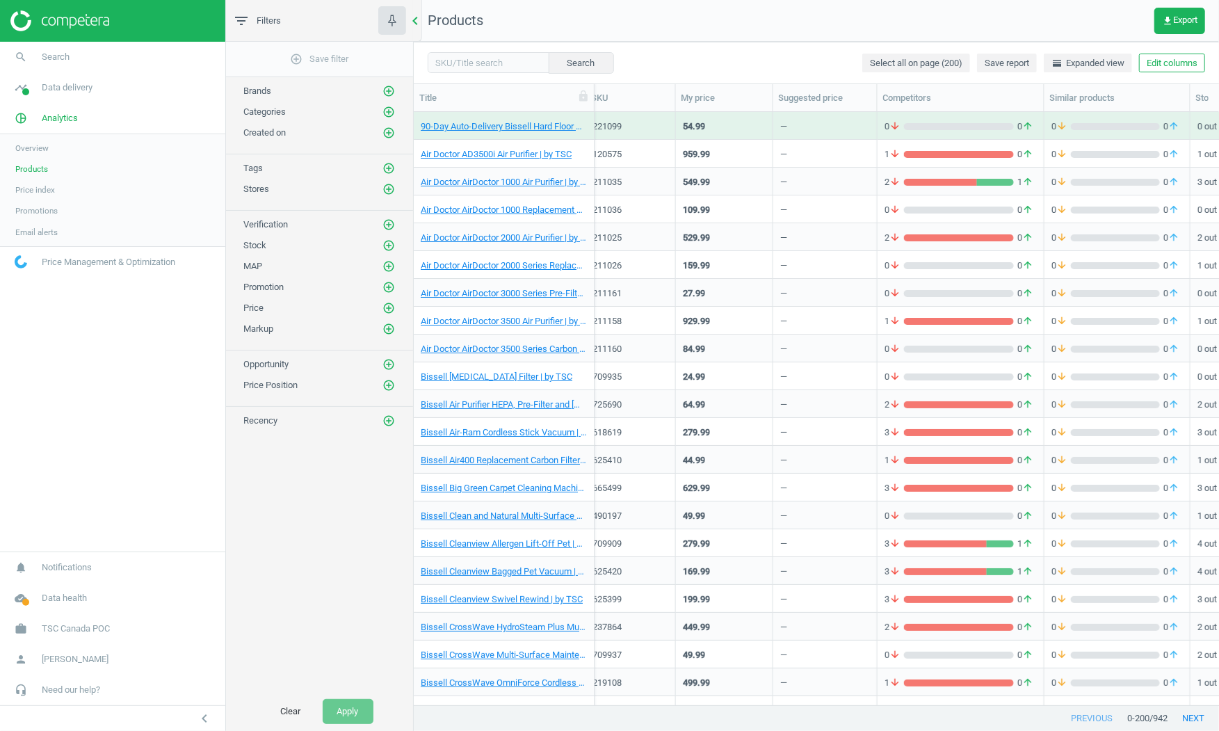
click at [417, 14] on icon "chevron_left" at bounding box center [415, 21] width 17 height 17
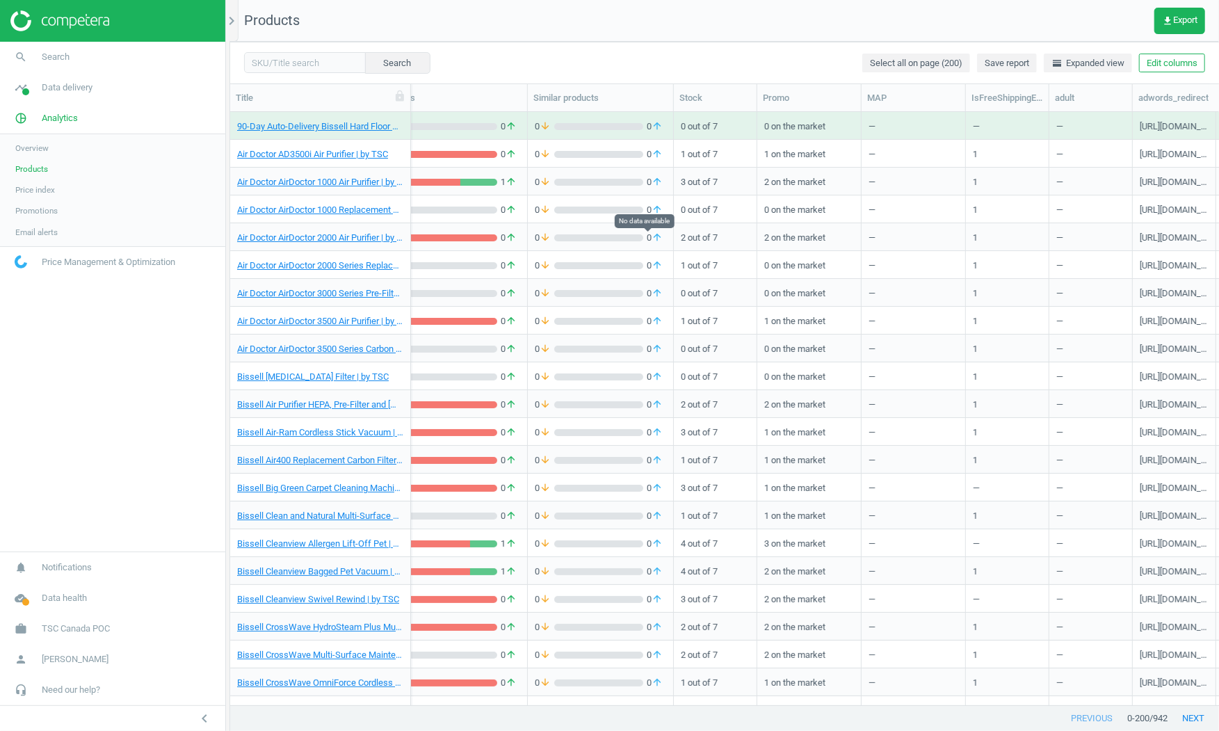
scroll to position [0, 381]
